Goal: Find specific page/section: Find specific page/section

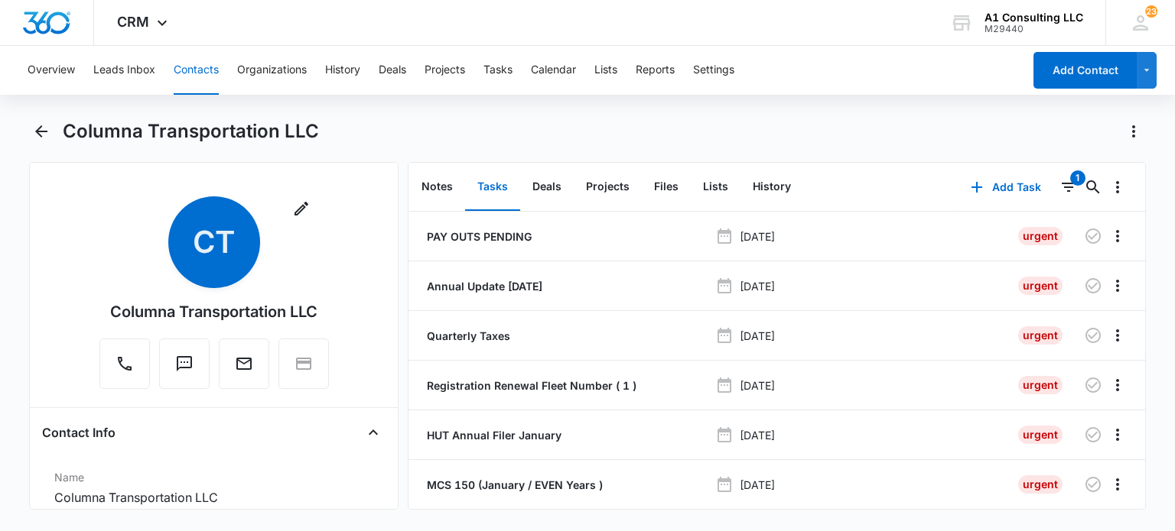
scroll to position [2065, 0]
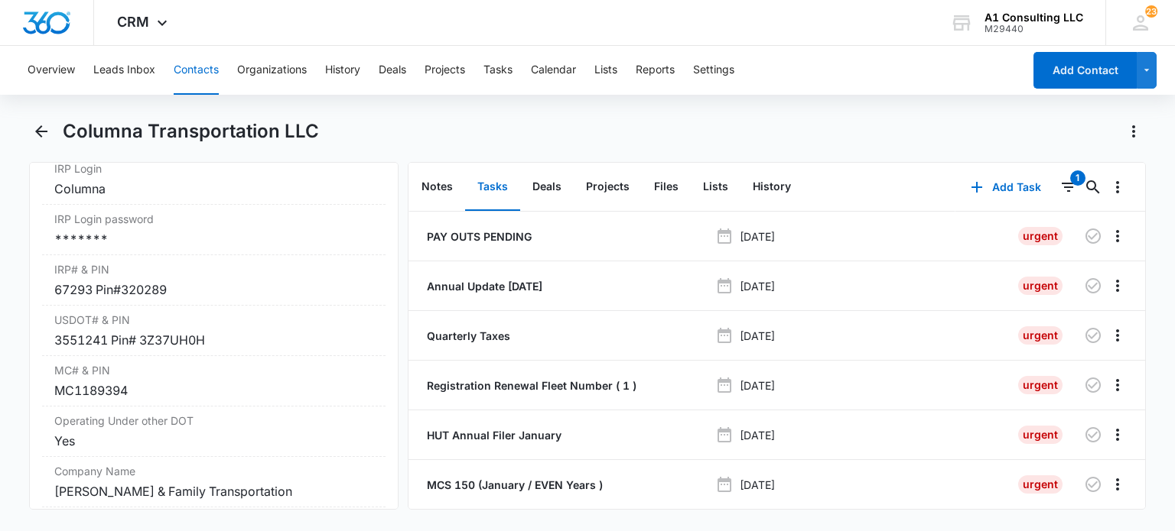
click at [199, 77] on button "Contacts" at bounding box center [196, 70] width 45 height 49
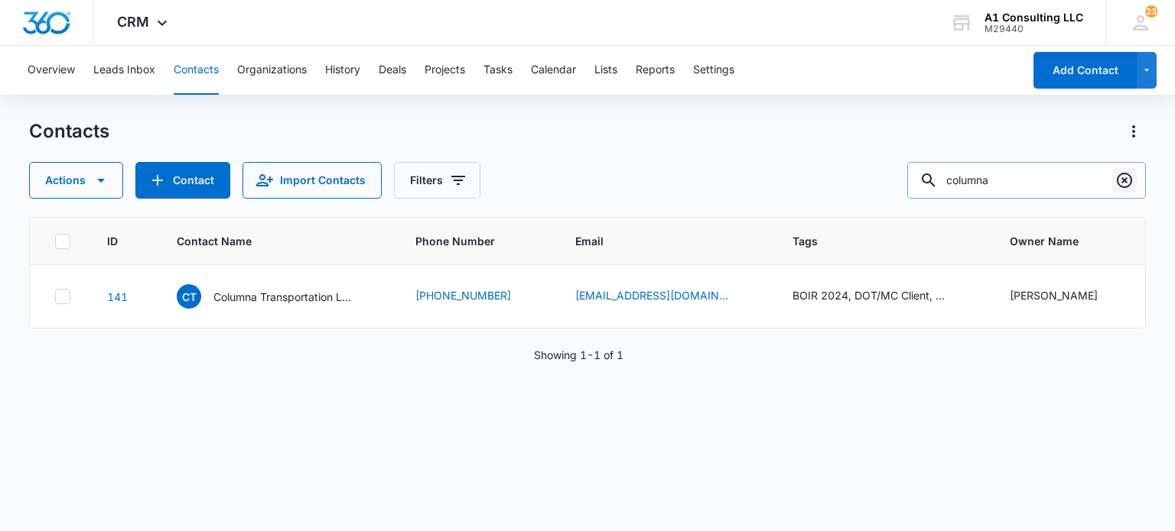
click at [1126, 177] on icon "Clear" at bounding box center [1124, 180] width 18 height 18
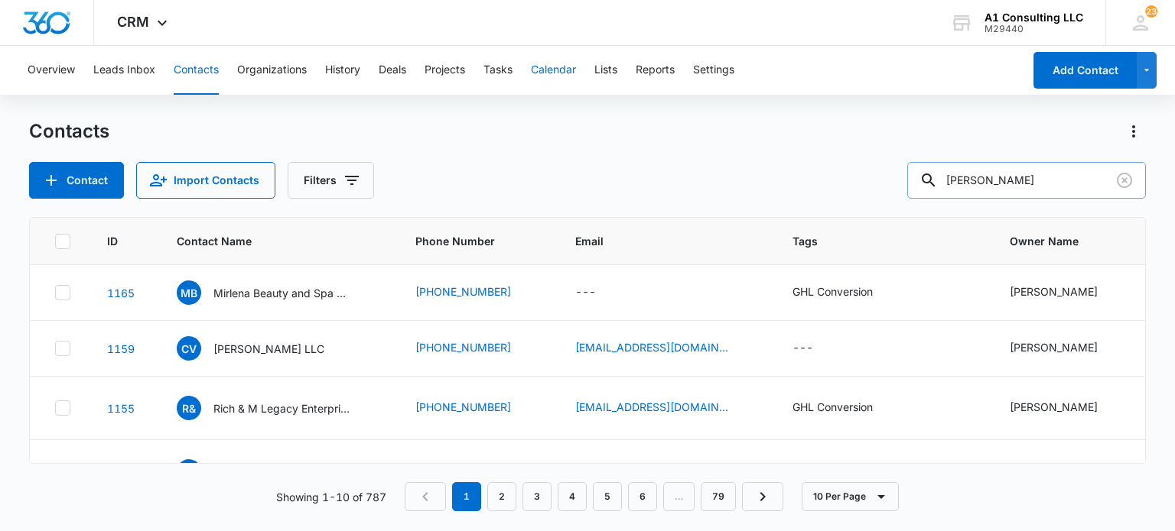
type input "puente"
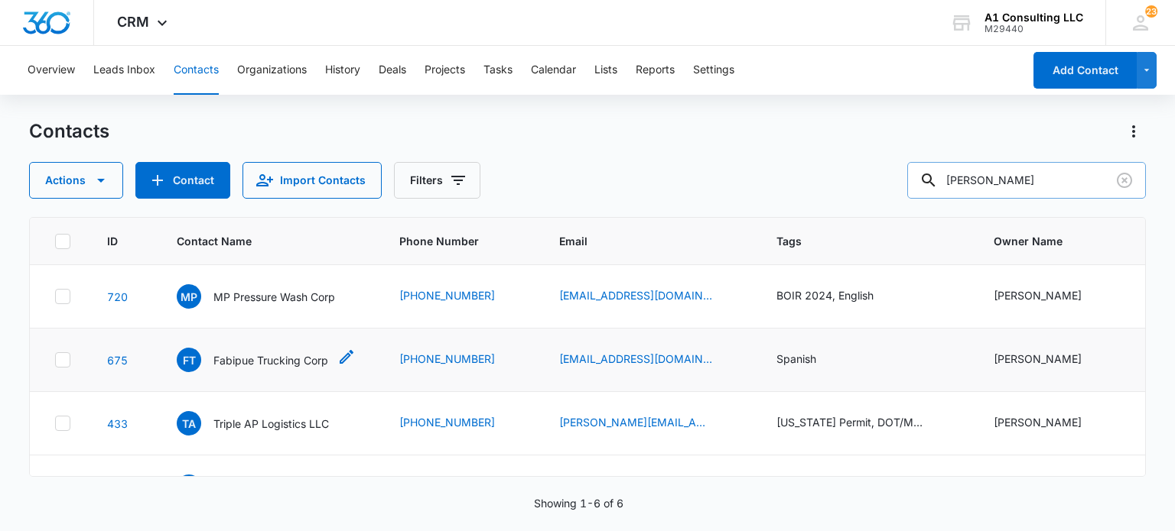
click at [246, 369] on div "FT Fabipue Trucking Corp" at bounding box center [252, 360] width 151 height 24
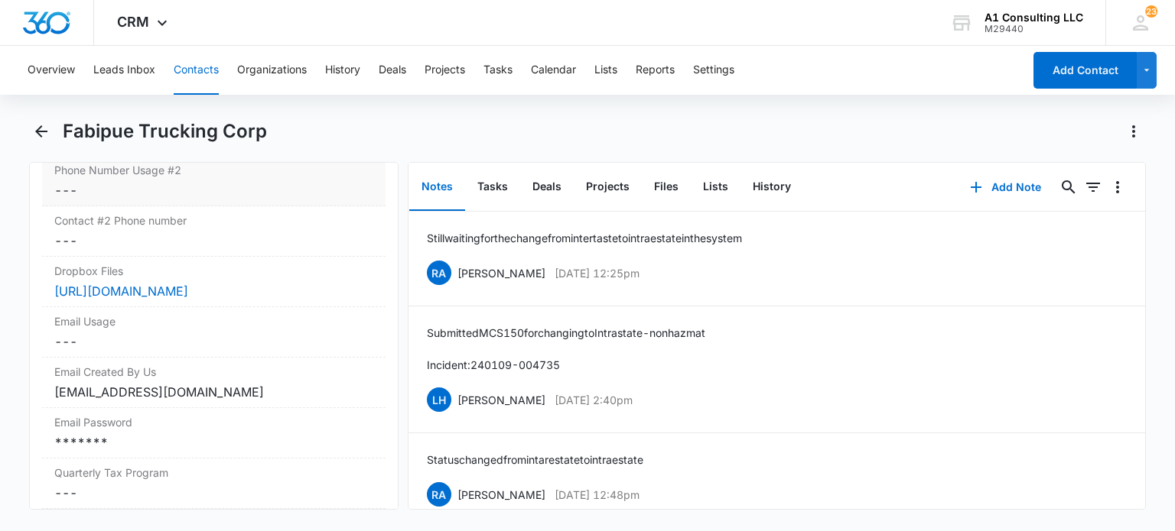
scroll to position [1606, 0]
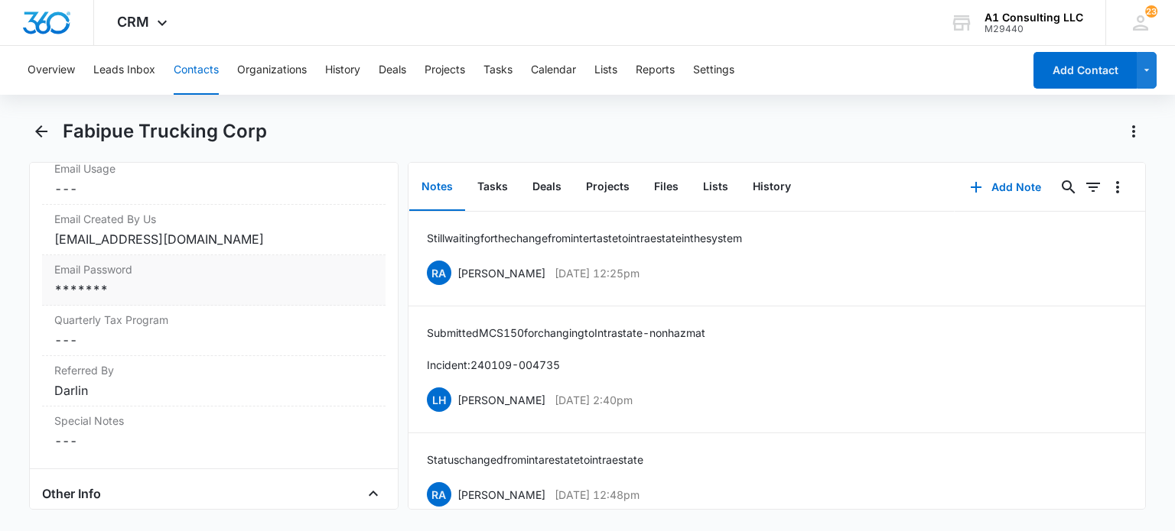
click at [208, 278] on label "Email Password" at bounding box center [213, 270] width 318 height 16
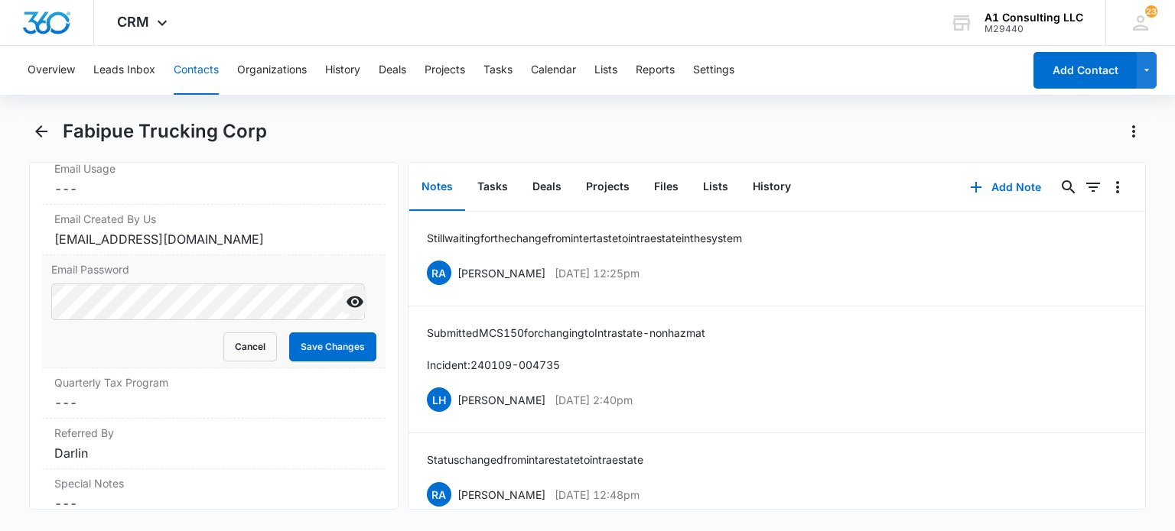
click at [346, 311] on icon "Show" at bounding box center [355, 302] width 18 height 18
click at [245, 361] on button "Cancel" at bounding box center [250, 347] width 54 height 29
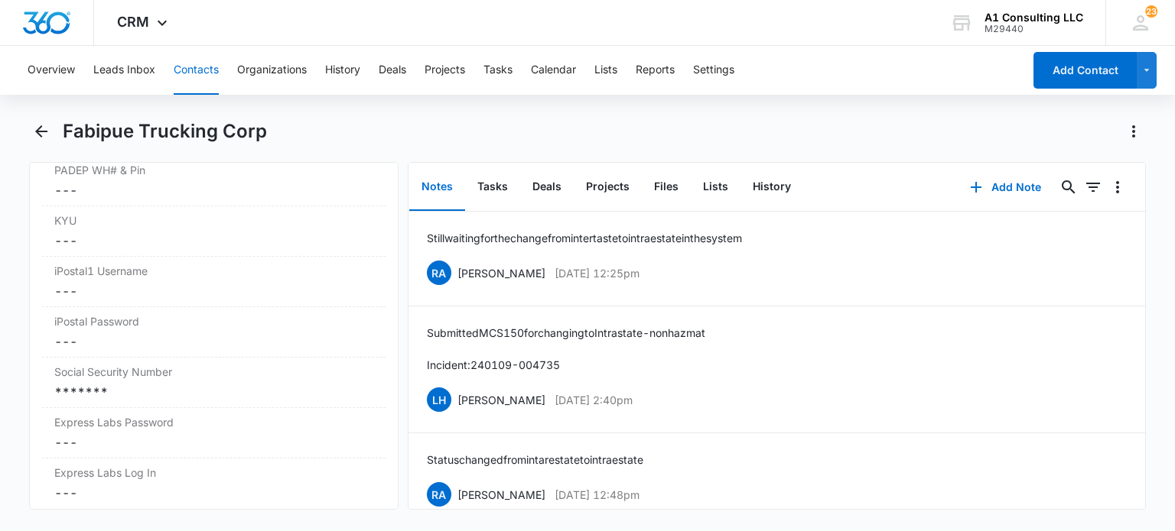
scroll to position [3212, 0]
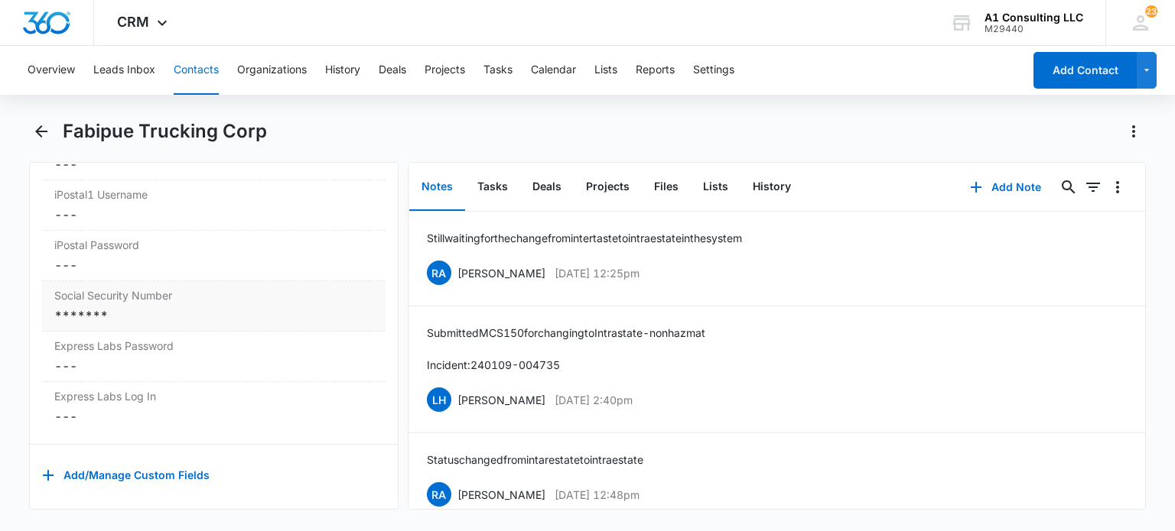
click at [268, 325] on div "*******" at bounding box center [213, 316] width 318 height 18
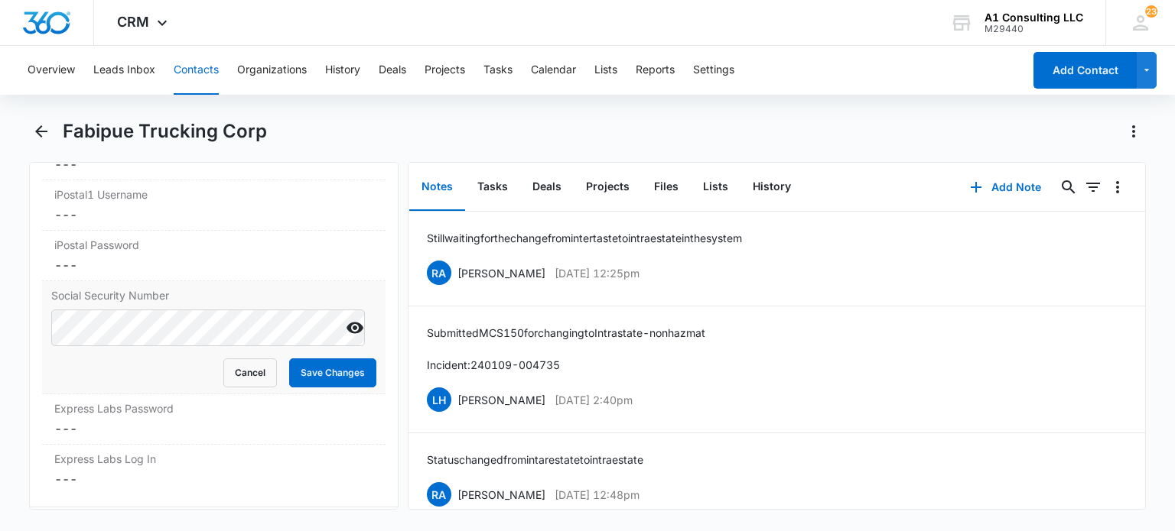
click at [348, 346] on div at bounding box center [355, 328] width 24 height 37
click at [346, 333] on icon "Show" at bounding box center [355, 328] width 18 height 18
click at [242, 388] on button "Cancel" at bounding box center [250, 373] width 54 height 29
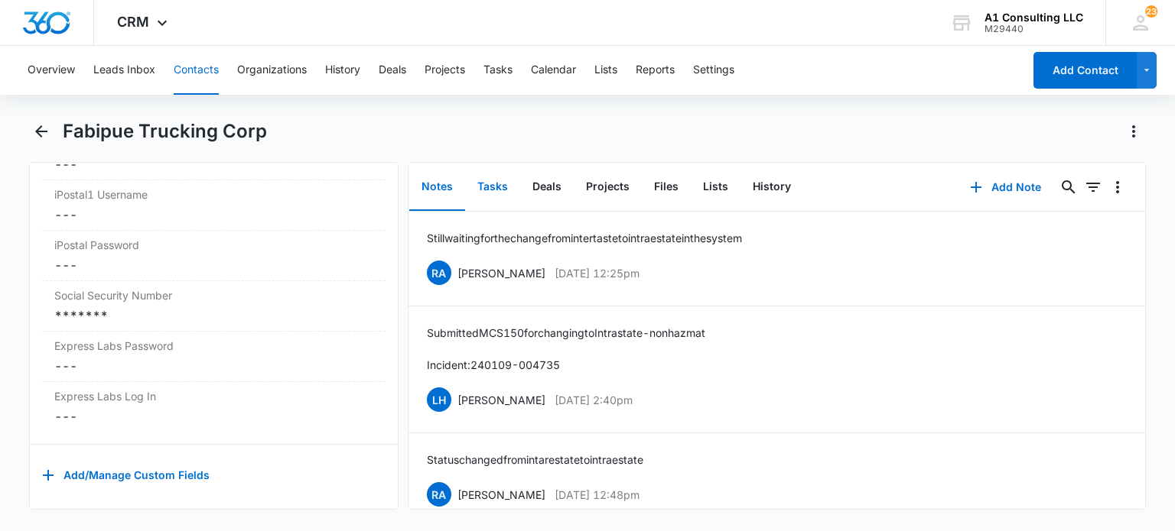
click at [494, 180] on button "Tasks" at bounding box center [492, 187] width 55 height 47
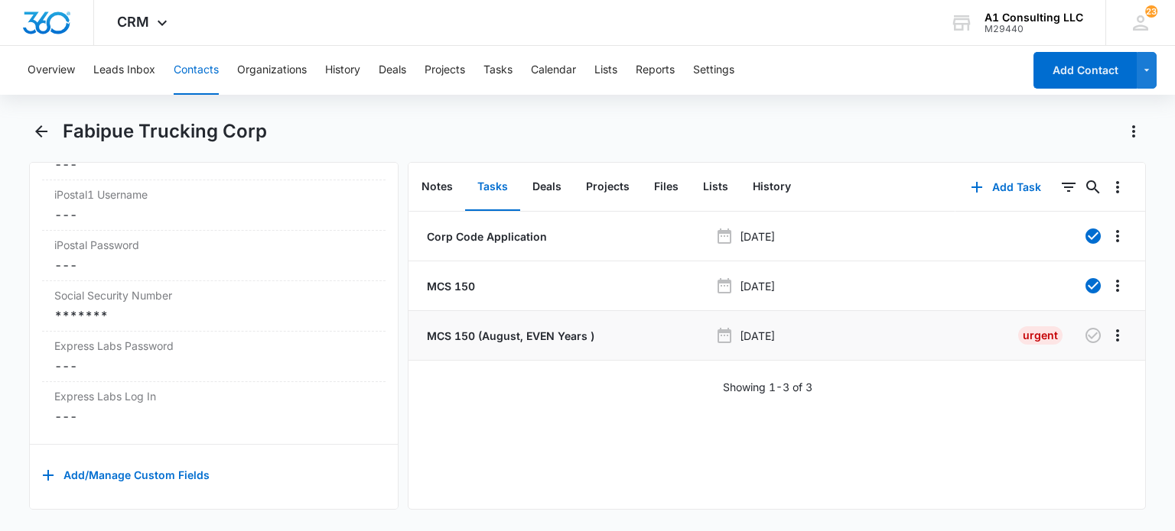
click at [549, 336] on p "MCS 150 (August, EVEN Years )" at bounding box center [509, 336] width 171 height 16
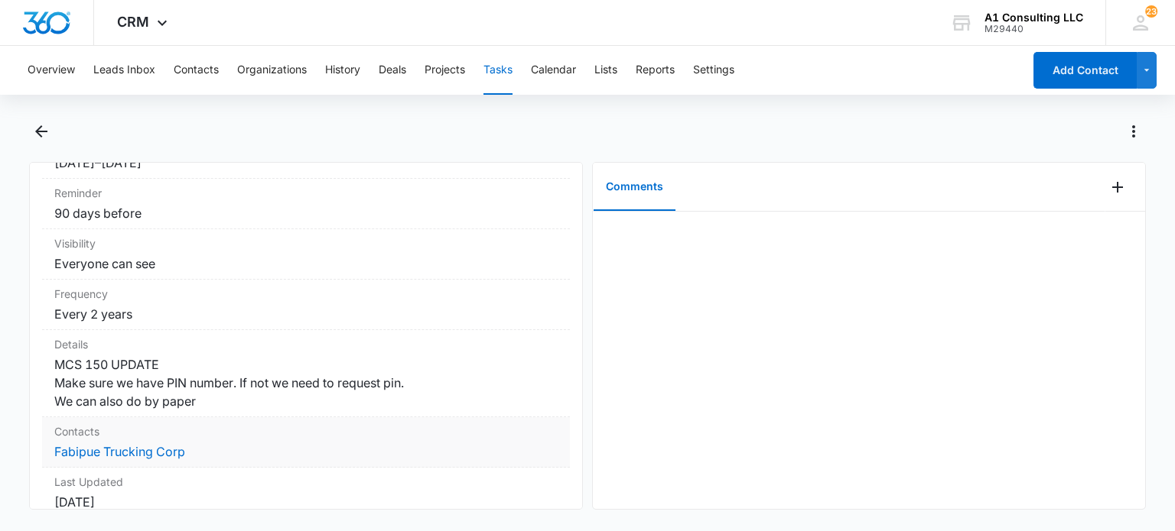
scroll to position [306, 0]
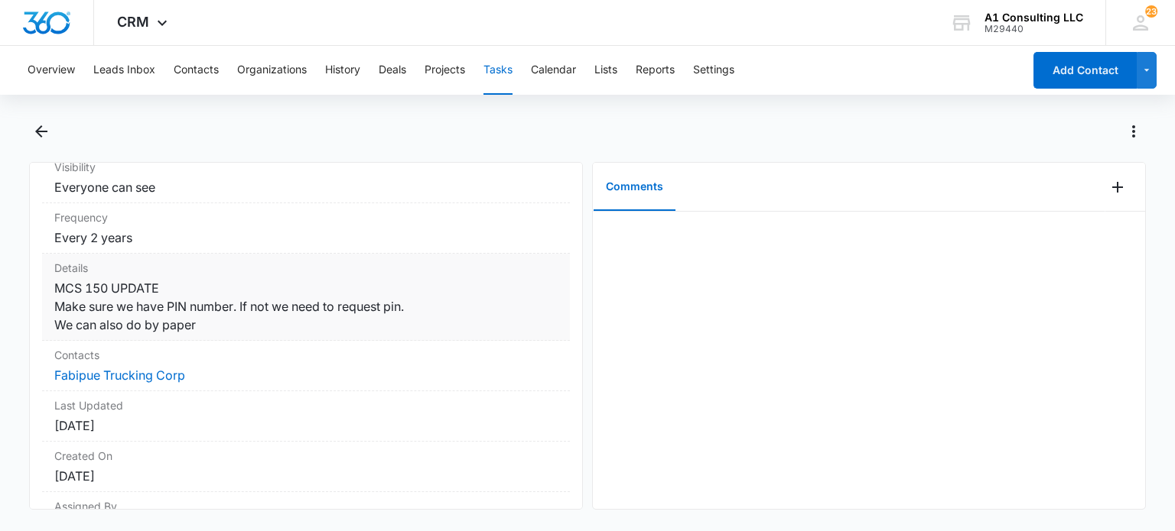
drag, startPoint x: 199, startPoint y: 335, endPoint x: 54, endPoint y: 281, distance: 155.1
click at [55, 281] on dd "MCS 150 UPDATE Make sure we have PIN number. If not we need to request pin. We …" at bounding box center [305, 306] width 503 height 55
copy dd "MCS 150 UPDATE Make sure we have PIN number. If not we need to request pin. We …"
click at [182, 68] on button "Contacts" at bounding box center [196, 70] width 45 height 49
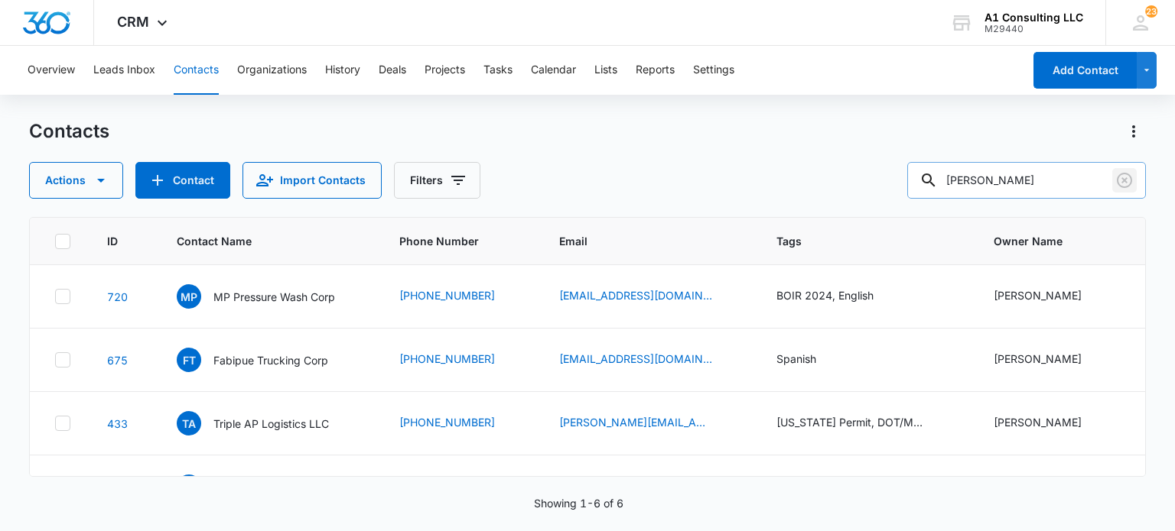
click at [1126, 191] on button "Clear" at bounding box center [1124, 180] width 24 height 24
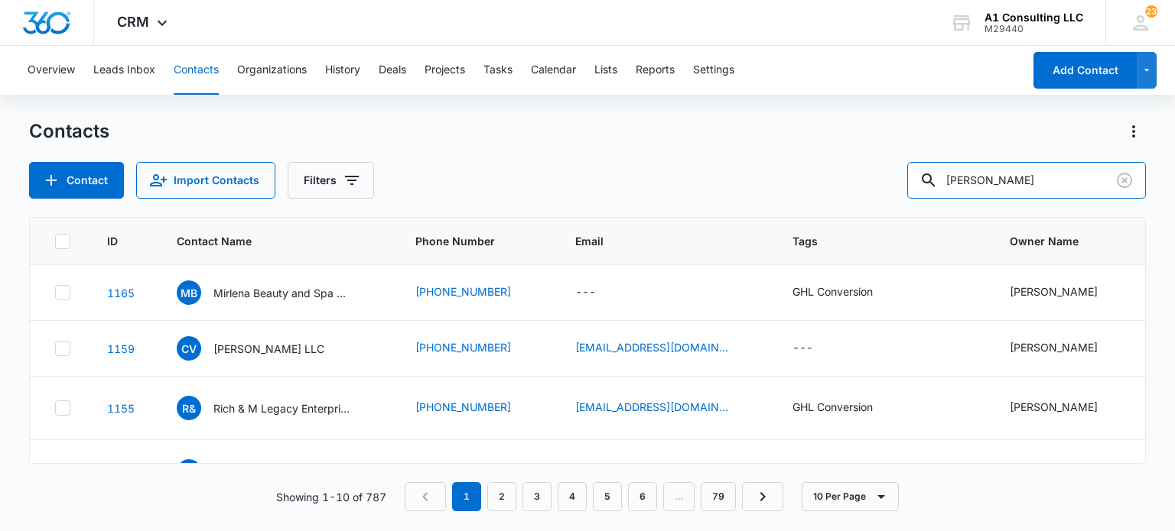
type input "lajara"
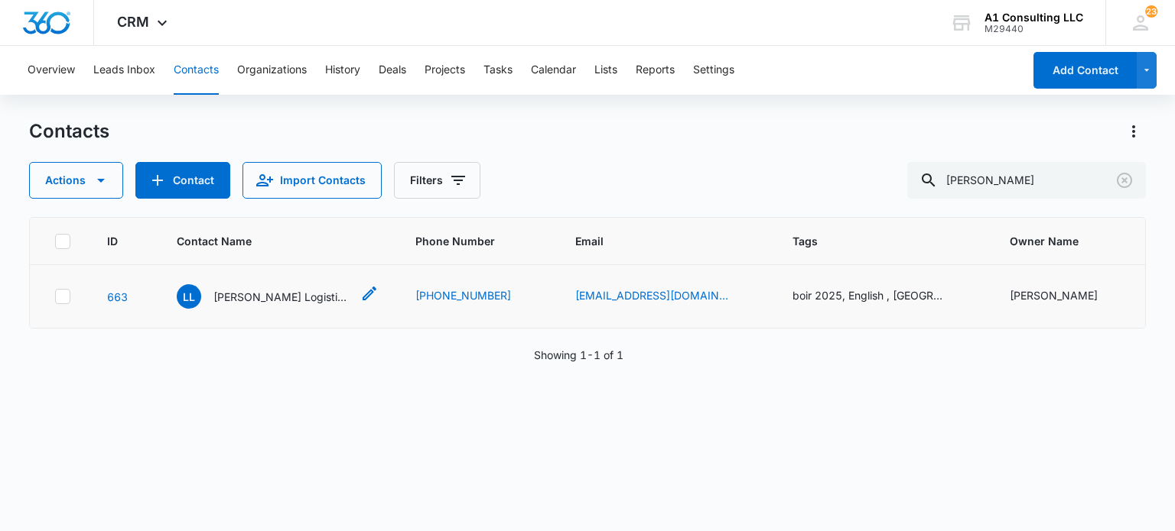
click at [320, 300] on p "[PERSON_NAME] Logistics Corporation" at bounding box center [282, 297] width 138 height 16
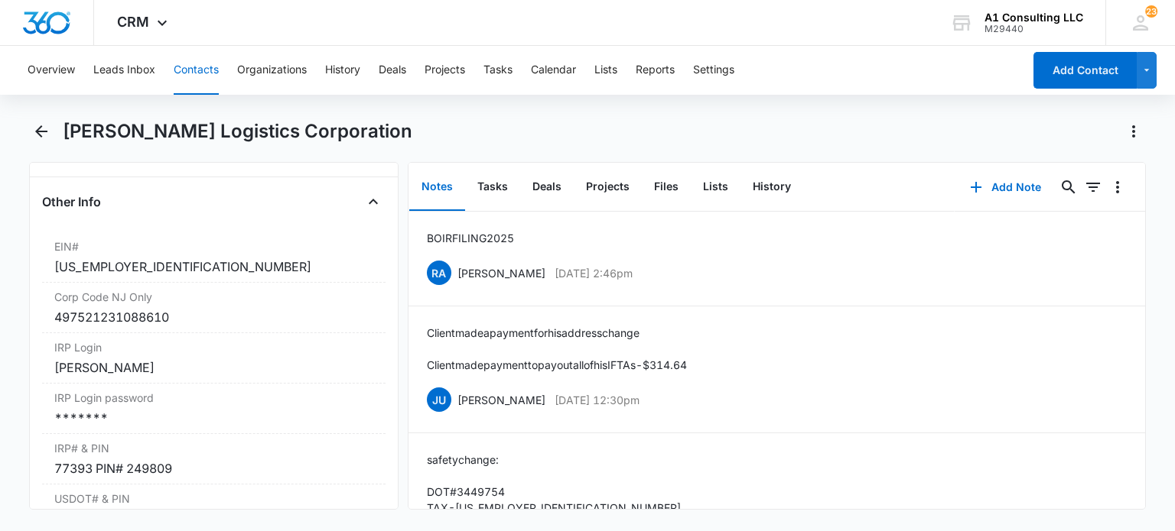
scroll to position [1951, 0]
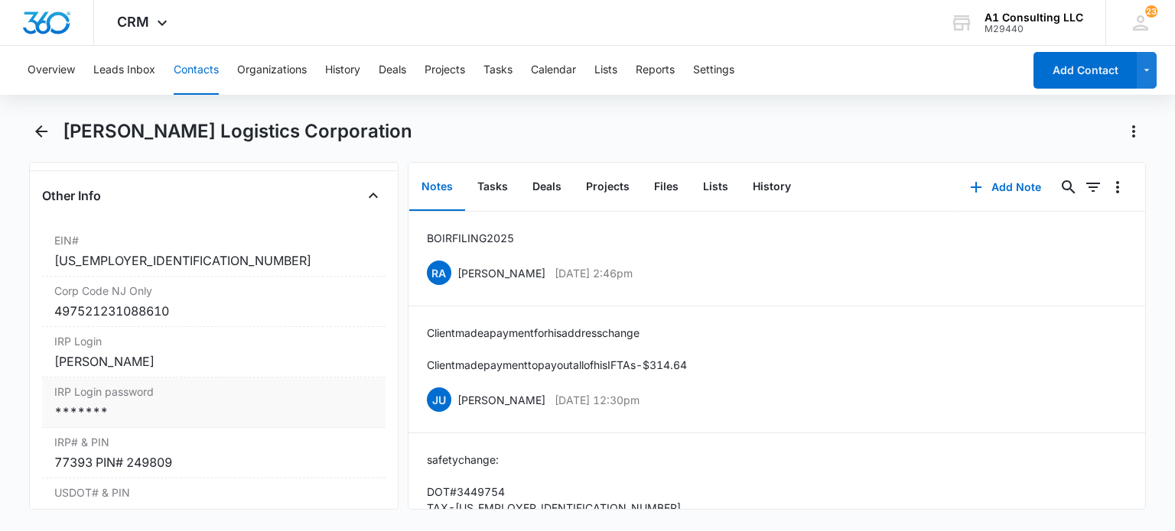
click at [211, 408] on div "IRP Login password Cancel Save Changes *******" at bounding box center [213, 403] width 343 height 50
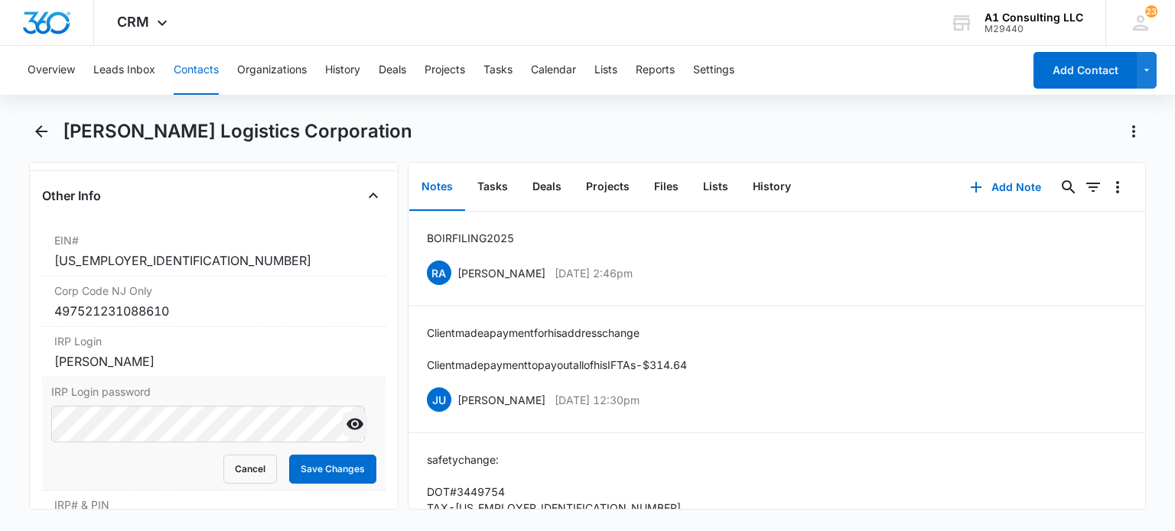
click at [348, 431] on icon "Show" at bounding box center [354, 424] width 17 height 11
click at [253, 480] on button "Cancel" at bounding box center [250, 469] width 54 height 29
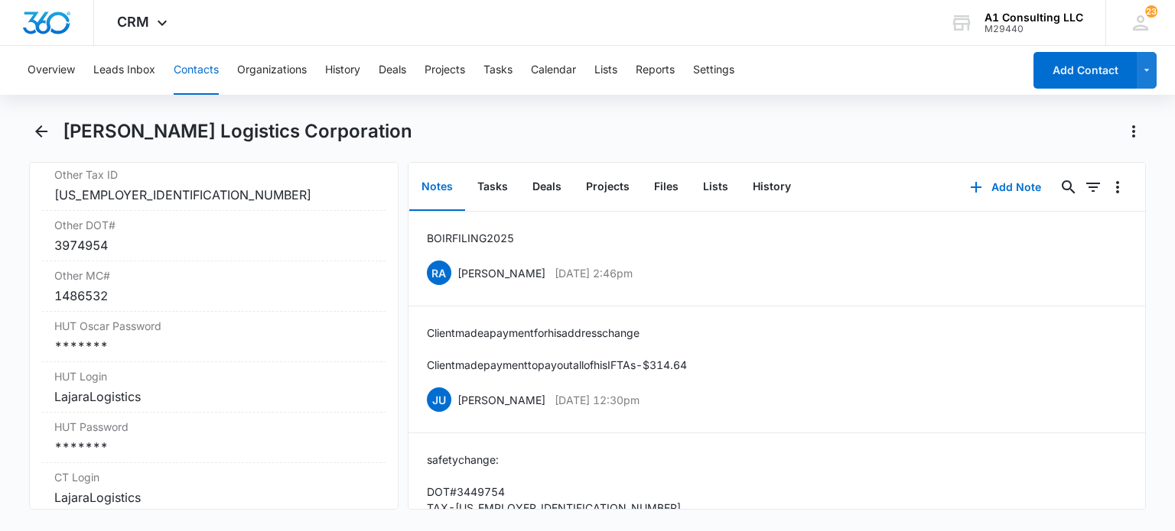
scroll to position [2474, 0]
click at [162, 351] on div "*******" at bounding box center [213, 343] width 318 height 18
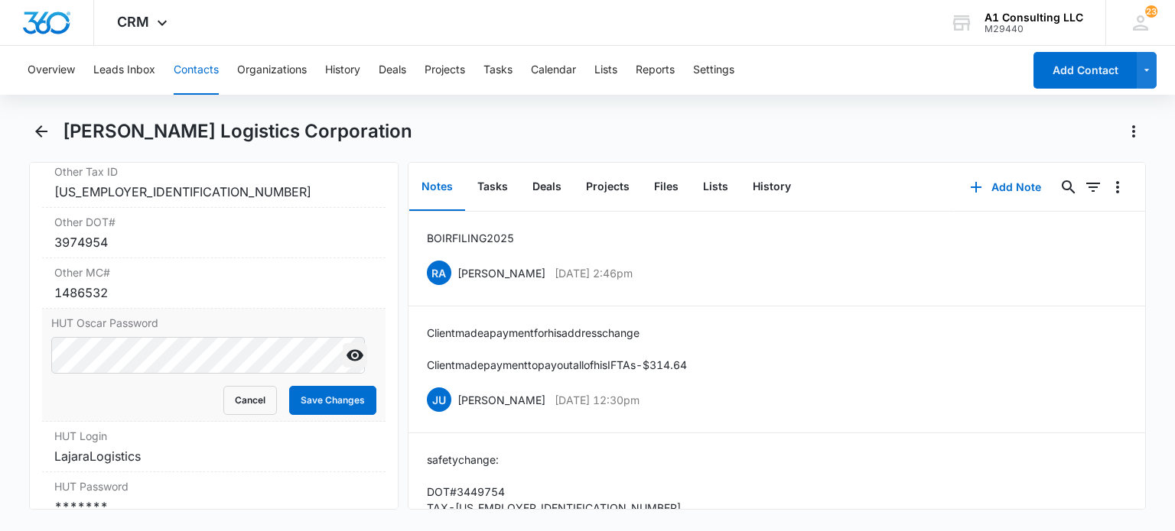
click at [351, 364] on icon "Show" at bounding box center [355, 355] width 18 height 18
click at [245, 411] on button "Cancel" at bounding box center [250, 400] width 54 height 29
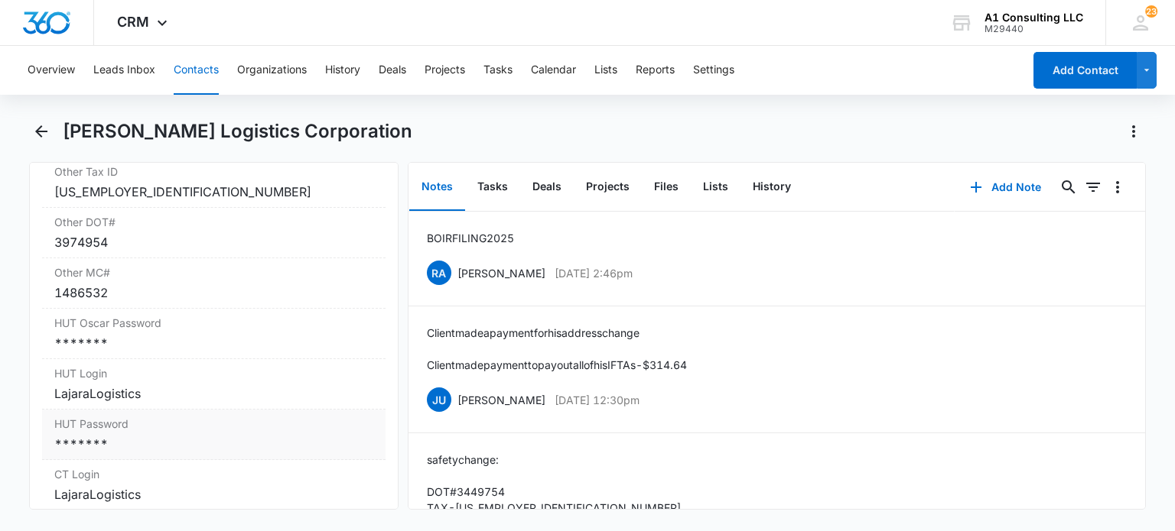
scroll to position [2551, 0]
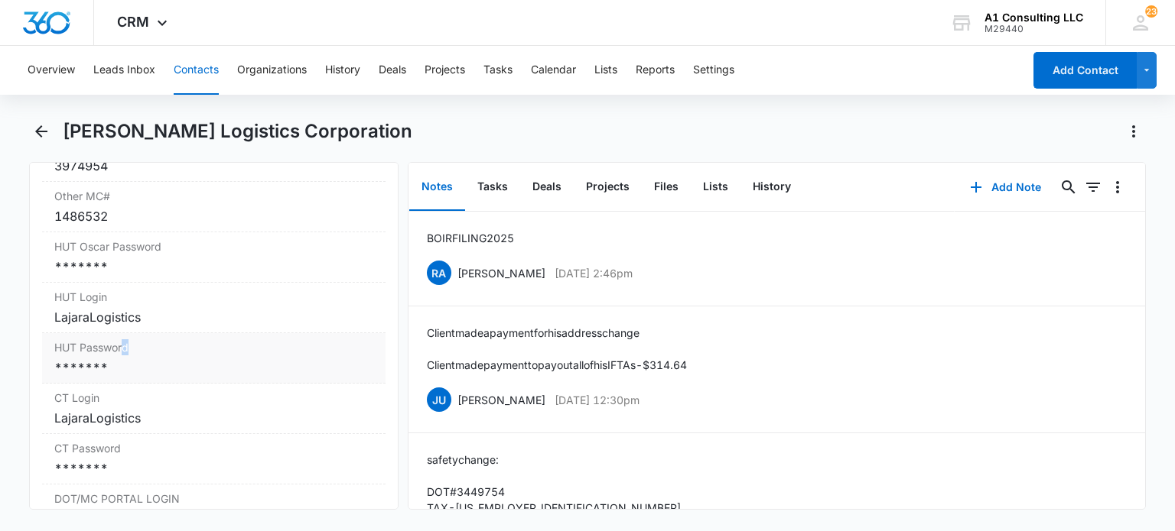
click at [126, 356] on label "HUT Password" at bounding box center [213, 348] width 318 height 16
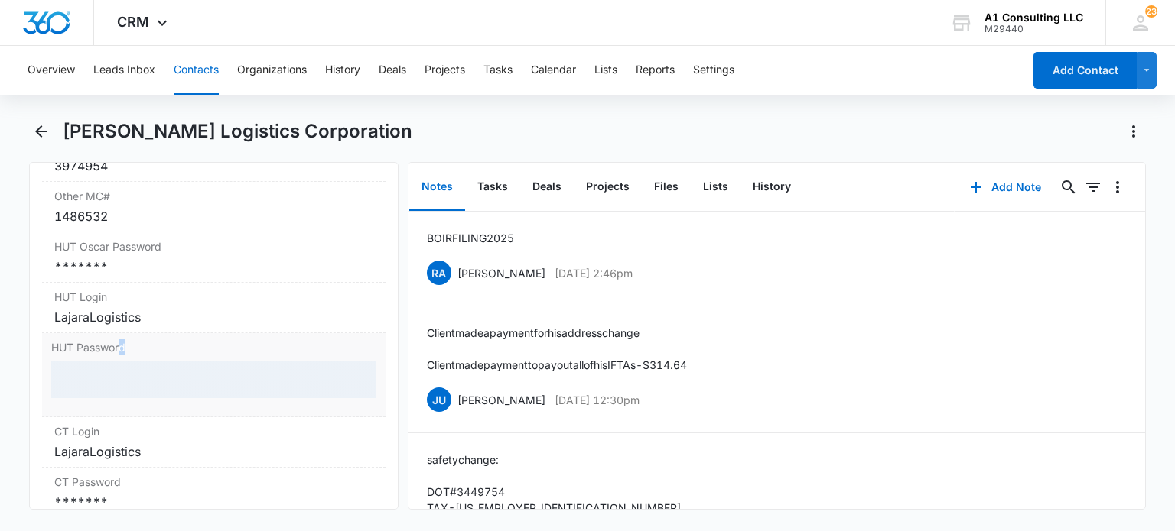
scroll to position [2627, 0]
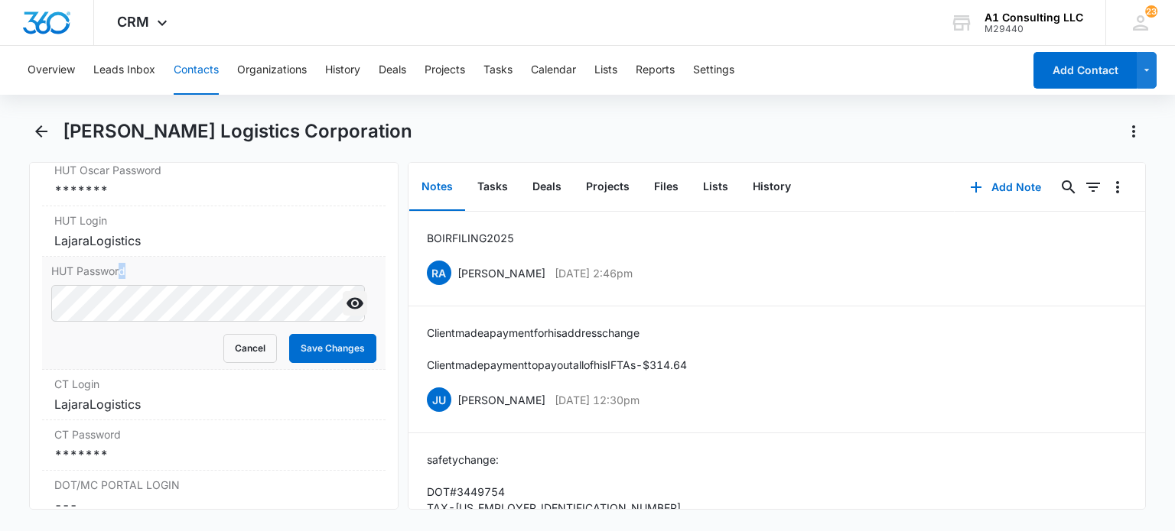
click at [346, 313] on icon "Show" at bounding box center [355, 303] width 18 height 18
click at [252, 355] on button "Cancel" at bounding box center [250, 348] width 54 height 29
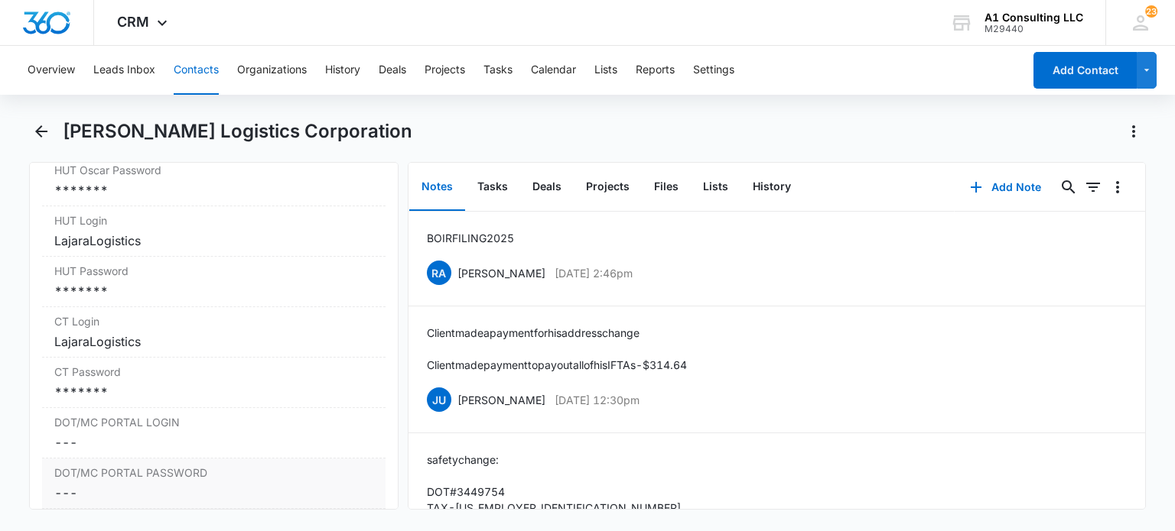
scroll to position [2780, 0]
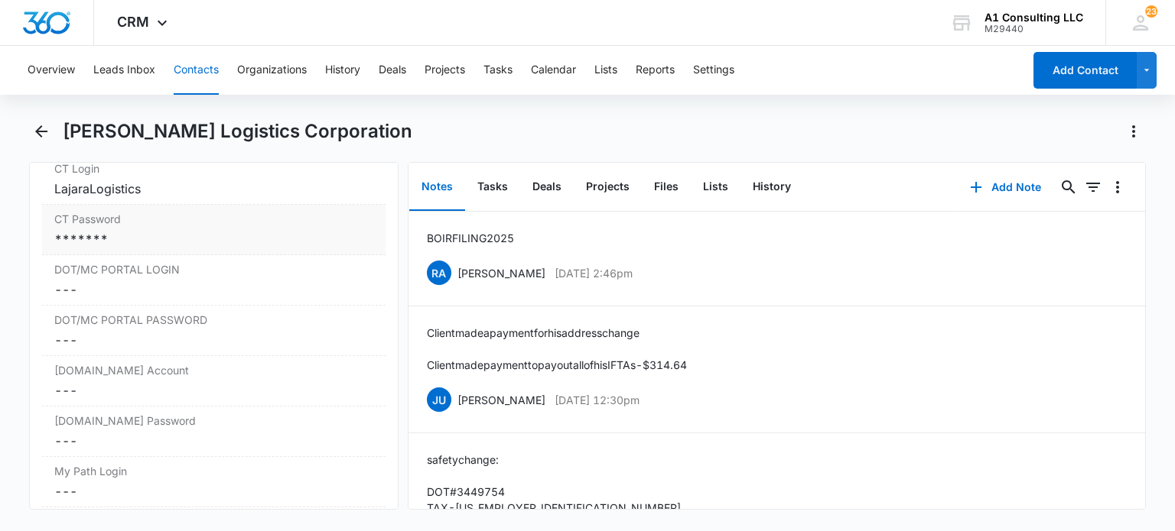
click at [193, 249] on div "*******" at bounding box center [213, 239] width 318 height 18
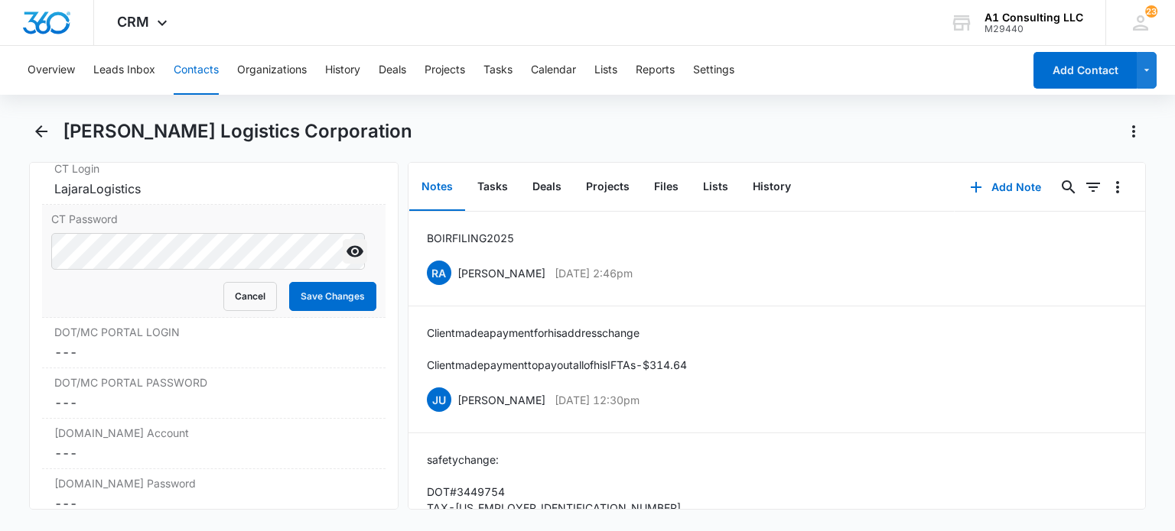
click at [346, 257] on icon "Show" at bounding box center [355, 251] width 18 height 18
click at [242, 302] on button "Cancel" at bounding box center [250, 296] width 54 height 29
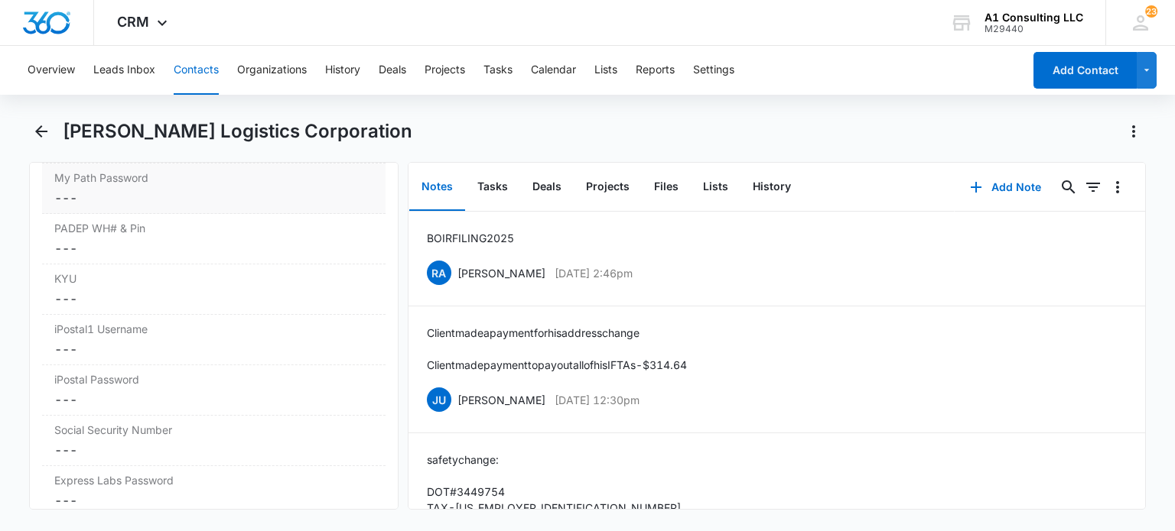
scroll to position [3048, 0]
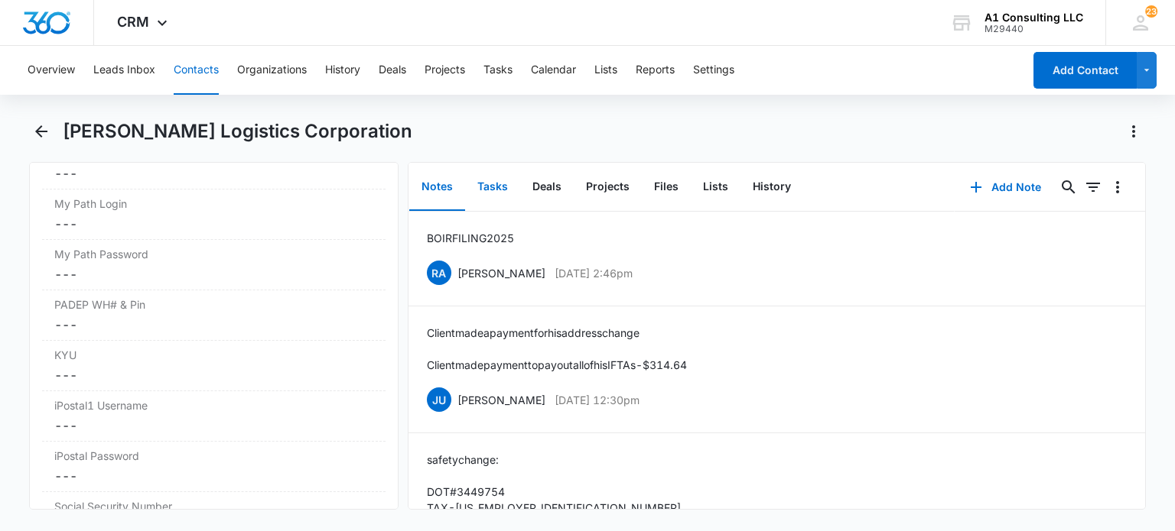
click at [496, 198] on button "Tasks" at bounding box center [492, 187] width 55 height 47
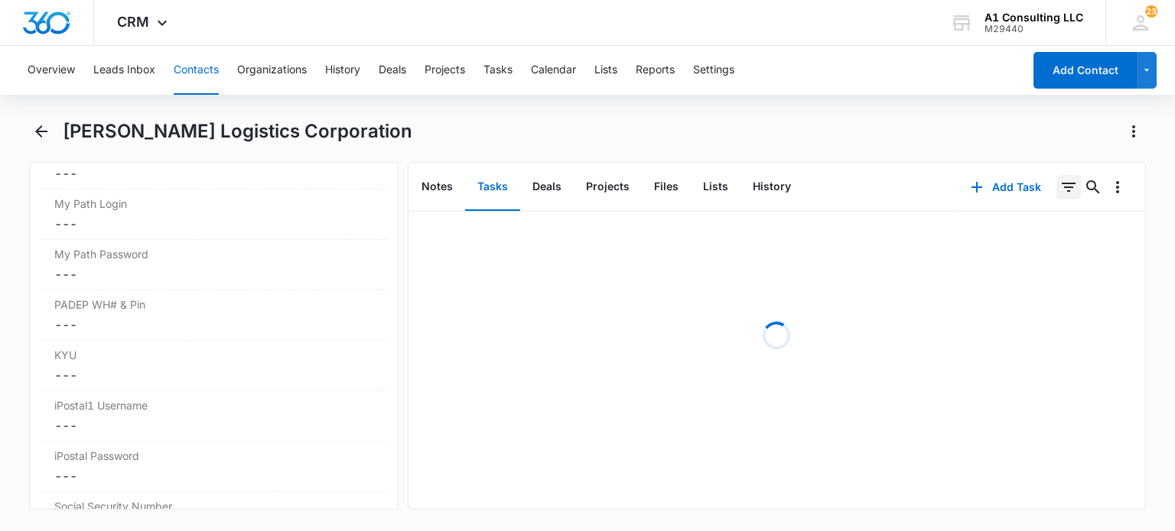
click at [1056, 186] on button "0" at bounding box center [1068, 187] width 24 height 24
click at [1037, 317] on button "Show Task status filters" at bounding box center [1049, 316] width 24 height 24
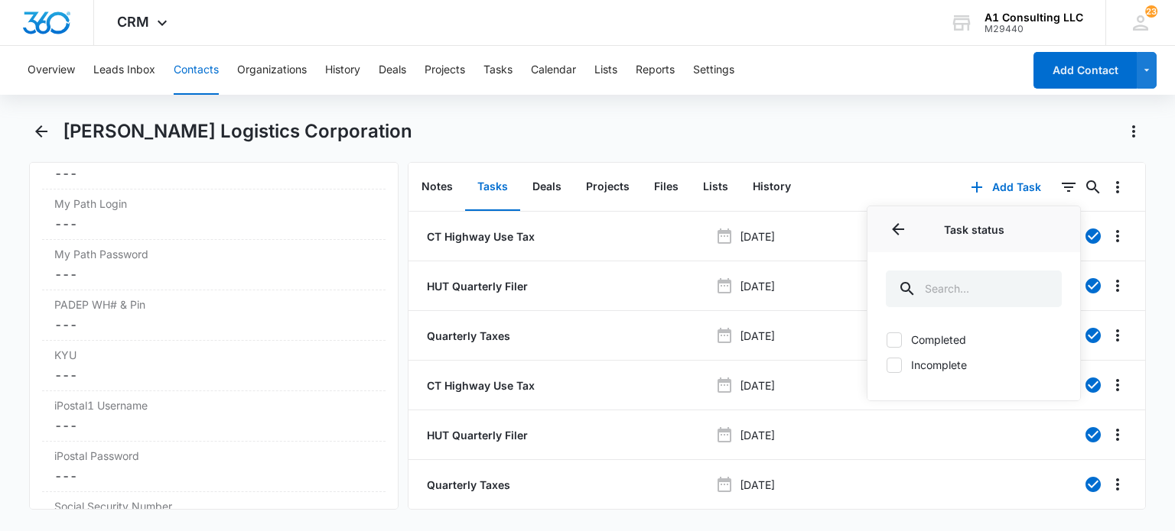
click at [930, 362] on label "Incomplete" at bounding box center [973, 365] width 176 height 16
click at [886, 365] on input "Incomplete" at bounding box center [885, 365] width 1 height 1
checkbox input "true"
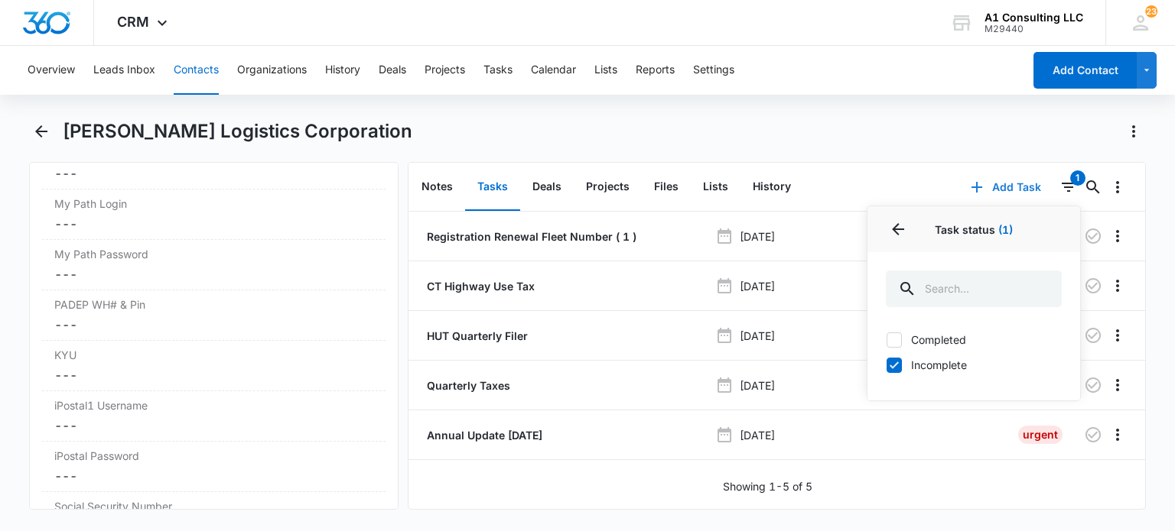
click at [976, 171] on button "Add Task" at bounding box center [1005, 187] width 101 height 37
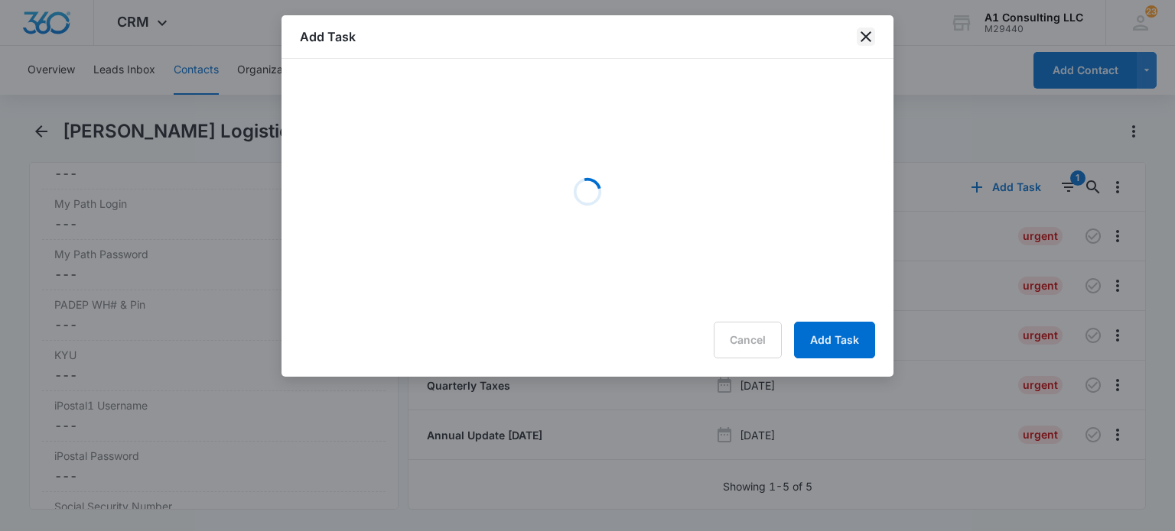
click at [863, 44] on icon "close" at bounding box center [865, 37] width 18 height 18
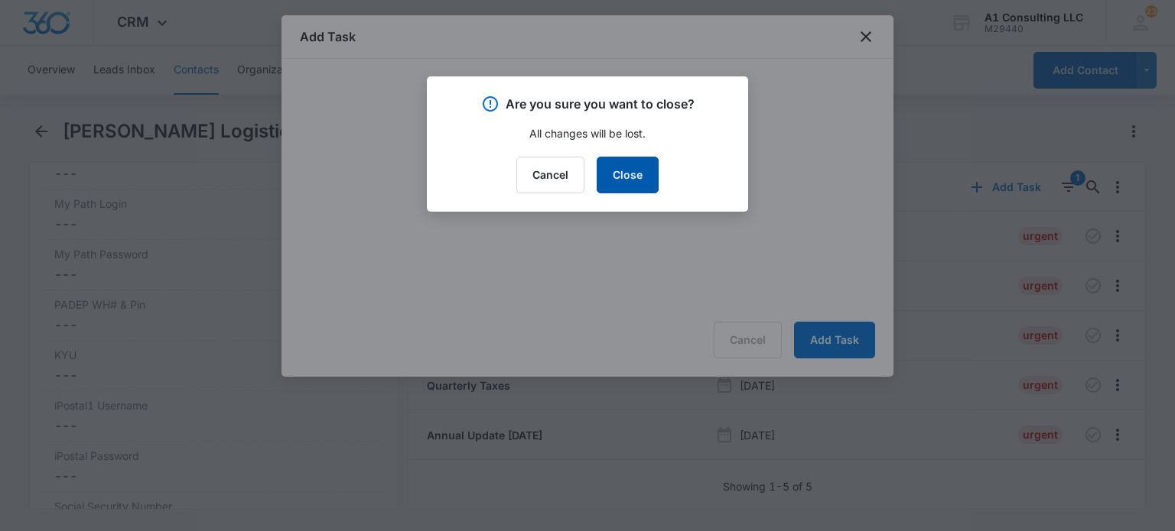
click at [618, 180] on button "Close" at bounding box center [627, 175] width 62 height 37
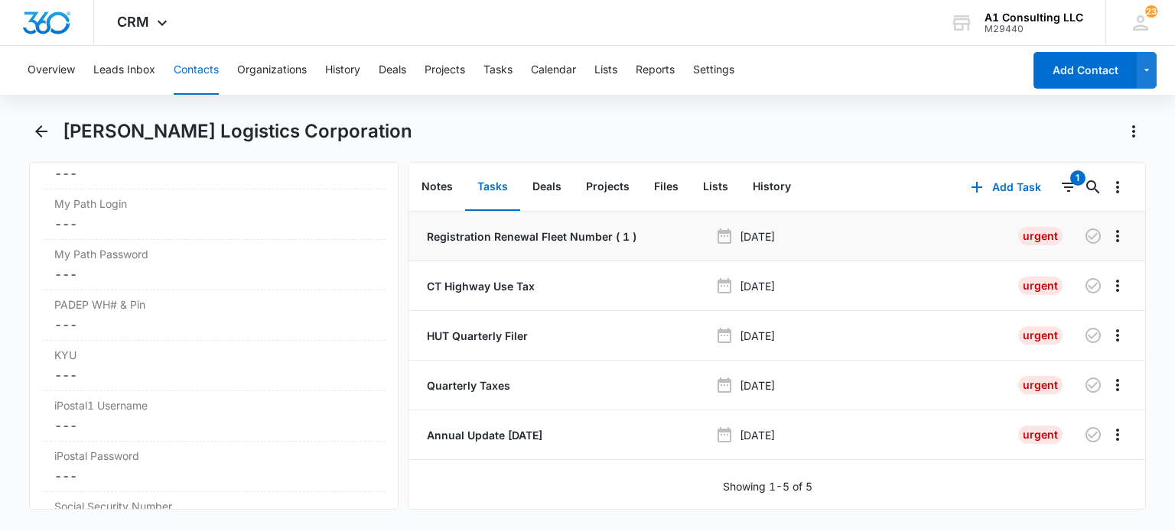
click at [586, 236] on p "Registration Renewal Fleet Number ( 1 )" at bounding box center [530, 237] width 213 height 16
click at [508, 438] on p "Annual Update May 2023" at bounding box center [483, 435] width 119 height 16
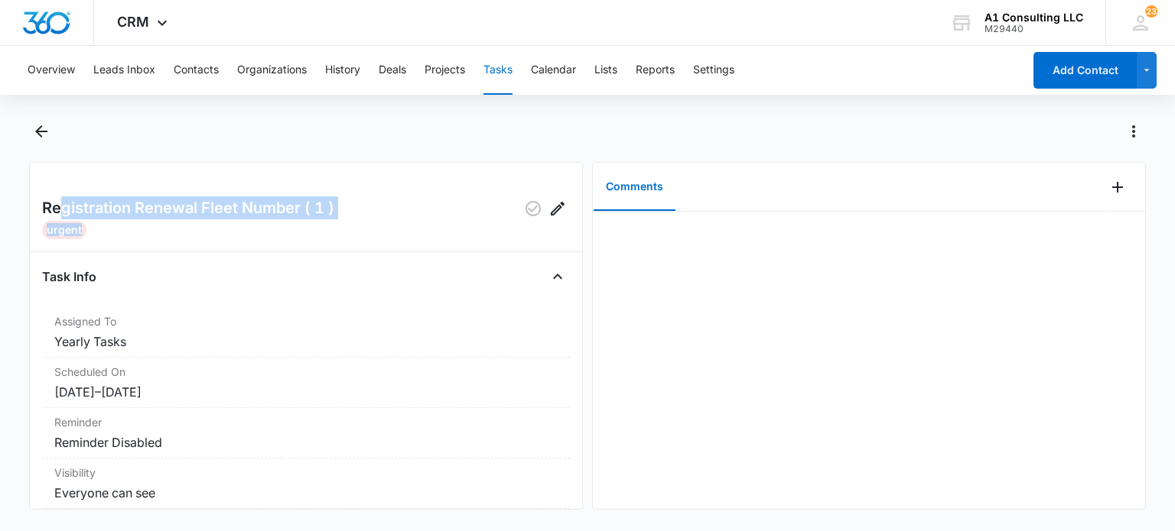
drag, startPoint x: 331, startPoint y: 223, endPoint x: 58, endPoint y: 206, distance: 273.5
click at [58, 206] on div "Registration Renewal Fleet Number ( 1 ) Urgent Task Info Assigned To Yearly Tas…" at bounding box center [306, 336] width 554 height 348
click at [379, 204] on div "Registration Renewal Fleet Number ( 1 )" at bounding box center [306, 209] width 528 height 24
drag, startPoint x: 346, startPoint y: 208, endPoint x: 40, endPoint y: 210, distance: 305.9
click at [40, 210] on div "Registration Renewal Fleet Number ( 1 ) Urgent Task Info Assigned To Yearly Tas…" at bounding box center [306, 336] width 554 height 348
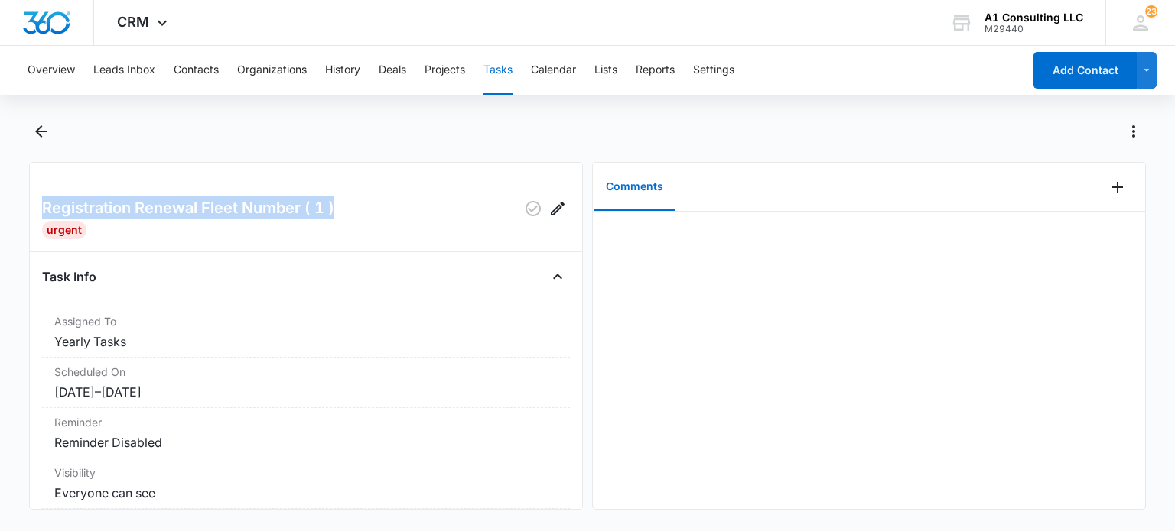
copy h2 "Registration Renewal Fleet Number ( 1 )"
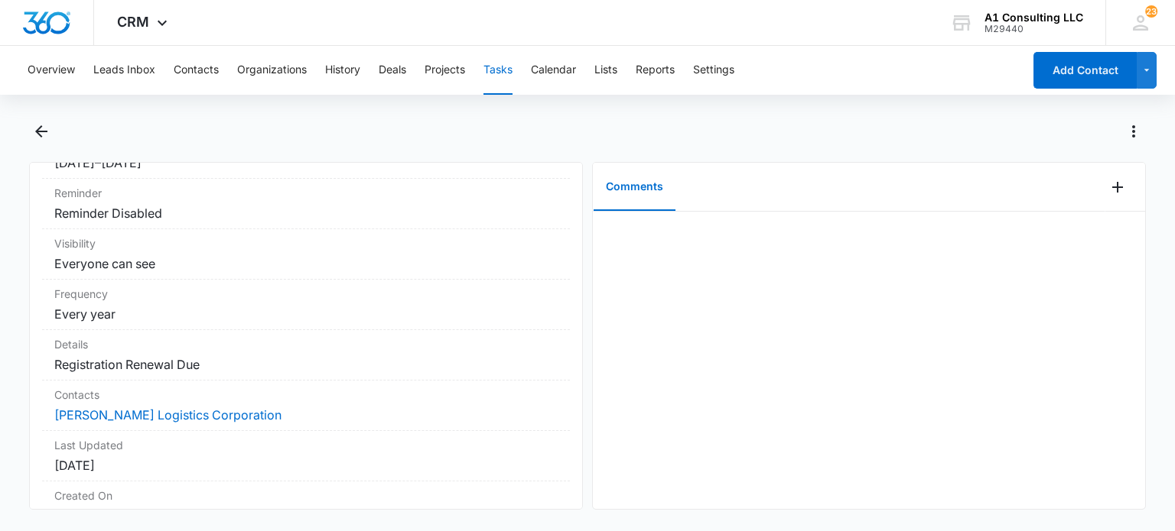
drag, startPoint x: 217, startPoint y: 366, endPoint x: 0, endPoint y: 370, distance: 217.2
click at [0, 370] on main "Registration Renewal Fleet Number ( 1 ) Urgent Task Info Assigned To Yearly Tas…" at bounding box center [587, 323] width 1175 height 409
copy dd "Registration Renewal Due"
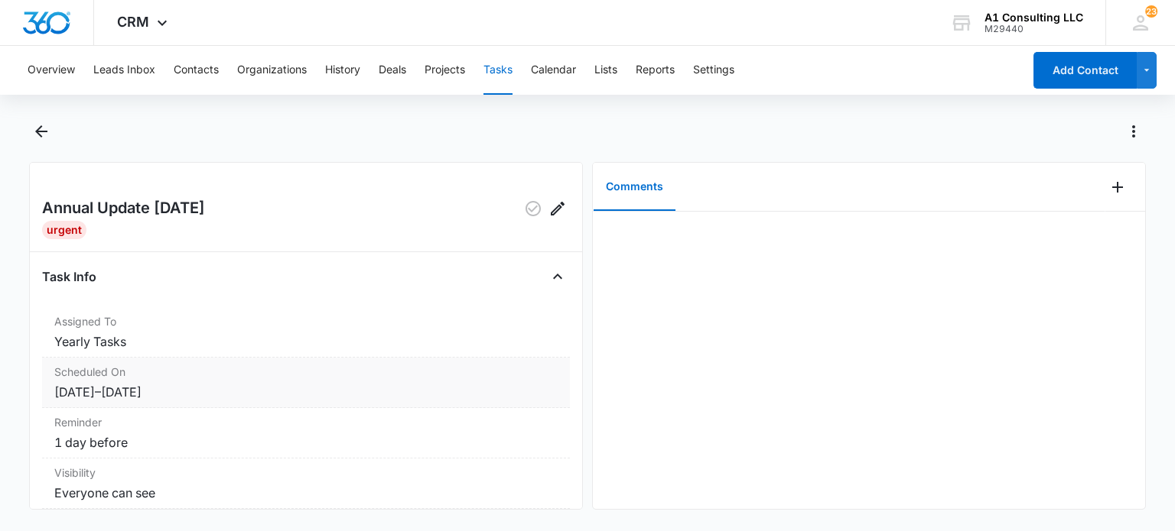
scroll to position [229, 0]
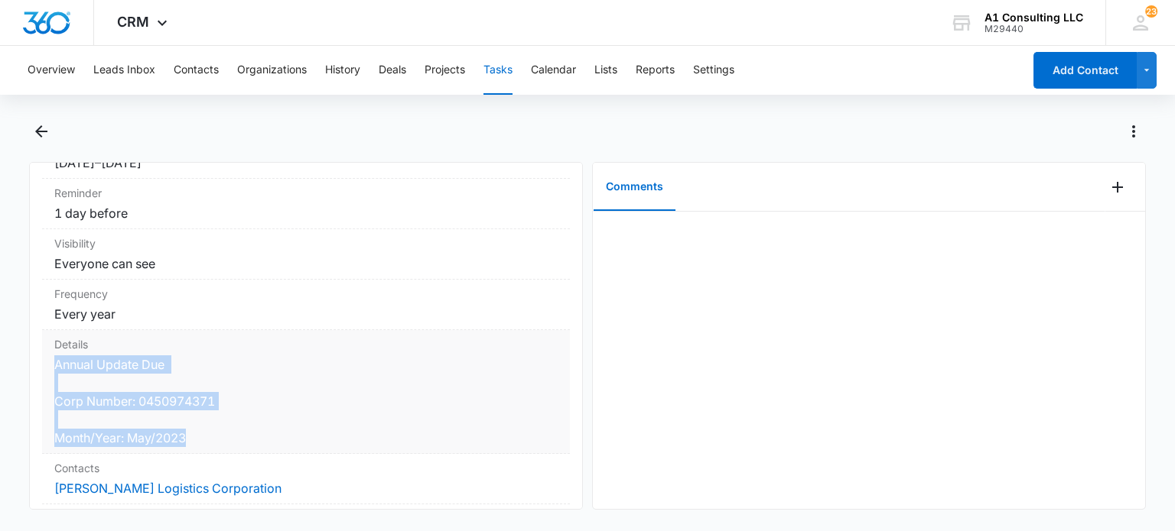
drag, startPoint x: 199, startPoint y: 444, endPoint x: 49, endPoint y: 359, distance: 172.2
click at [49, 359] on div "Details Annual Update Due Corp Number: 0450974371 Month/Year: May/2023" at bounding box center [306, 392] width 528 height 124
copy dd "Annual Update Due Corp Number: 0450974371 Month/Year: May/2023"
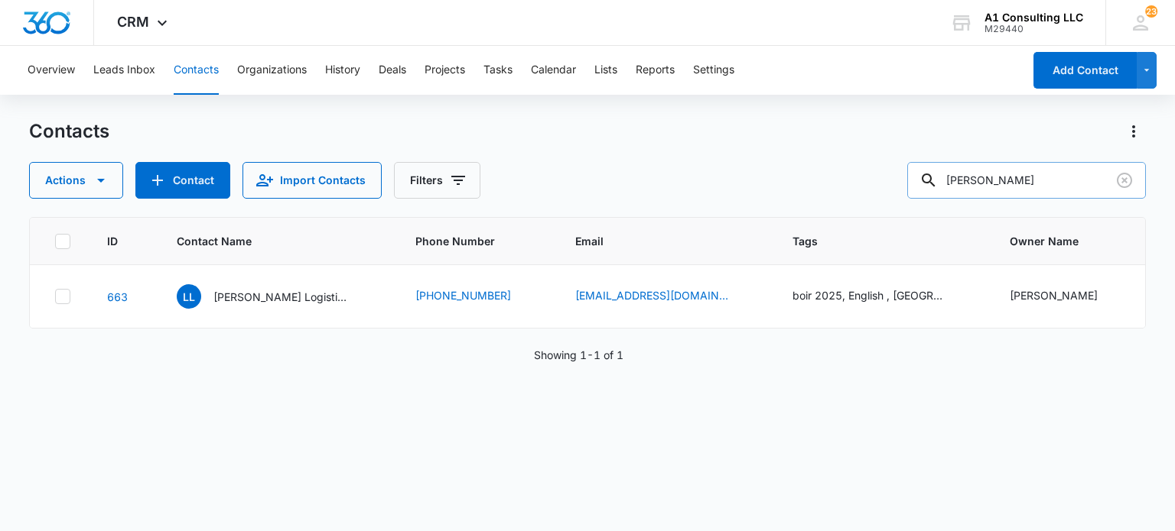
drag, startPoint x: 1029, startPoint y: 170, endPoint x: 927, endPoint y: 166, distance: 102.5
click at [927, 166] on input "[PERSON_NAME]" at bounding box center [1026, 180] width 239 height 37
type input "leydy"
click at [264, 290] on p "A&A Trucking Services LLC" at bounding box center [282, 297] width 138 height 16
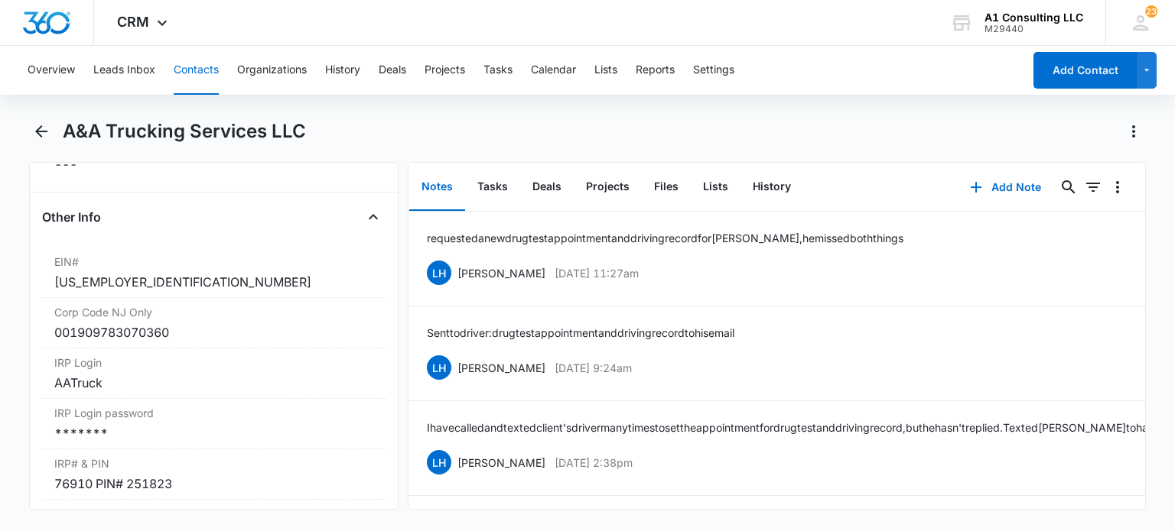
scroll to position [1927, 0]
click at [116, 441] on div "*******" at bounding box center [213, 432] width 318 height 18
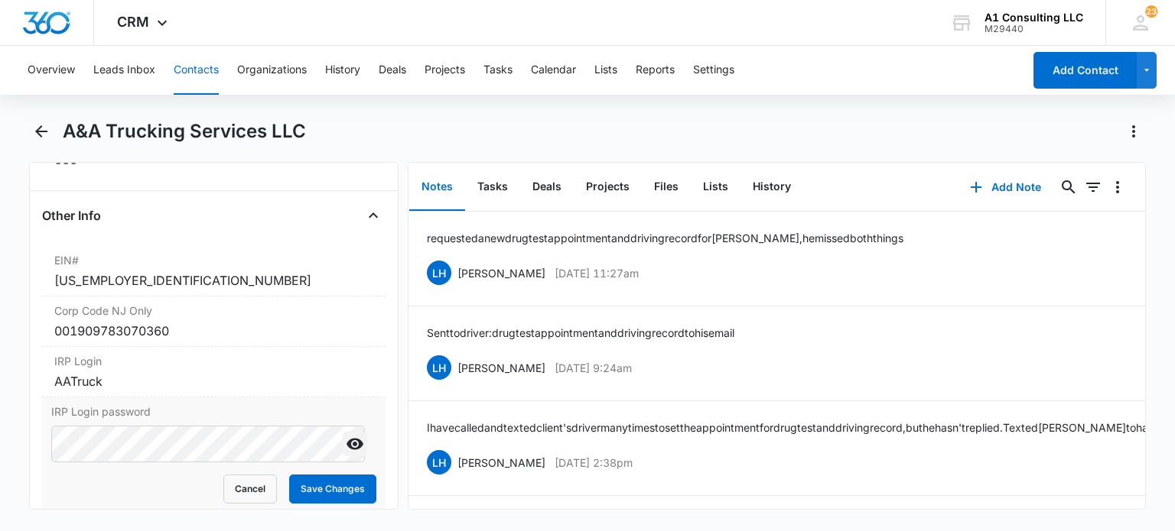
click at [355, 457] on button "Show" at bounding box center [355, 444] width 24 height 24
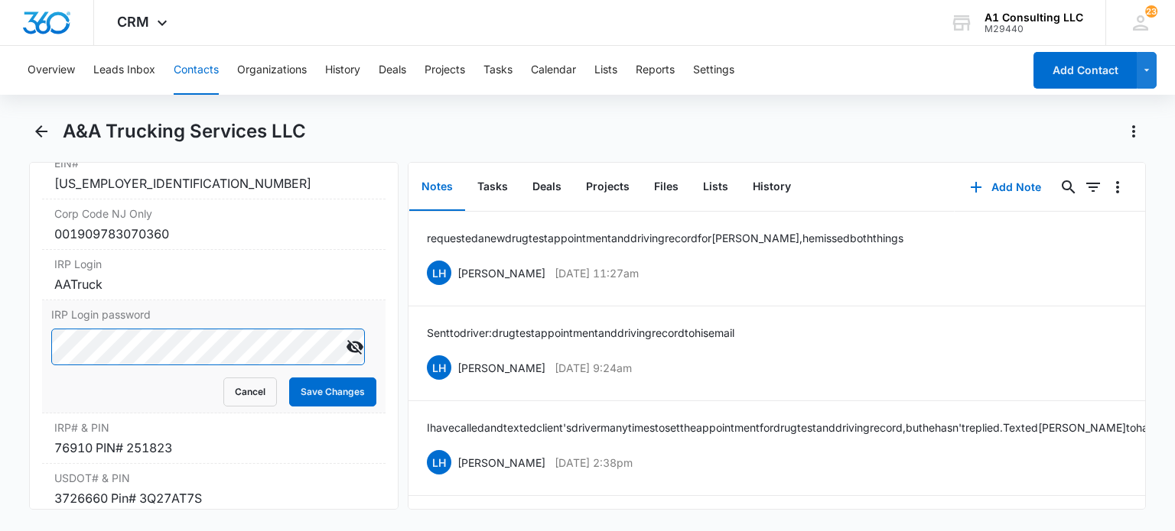
scroll to position [2025, 0]
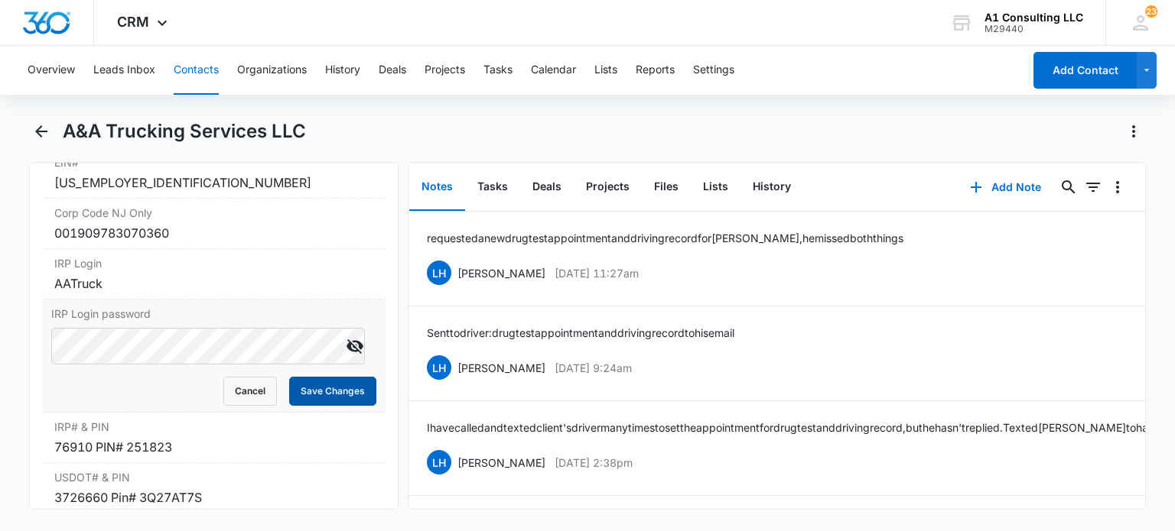
click at [320, 406] on button "Save Changes" at bounding box center [332, 391] width 87 height 29
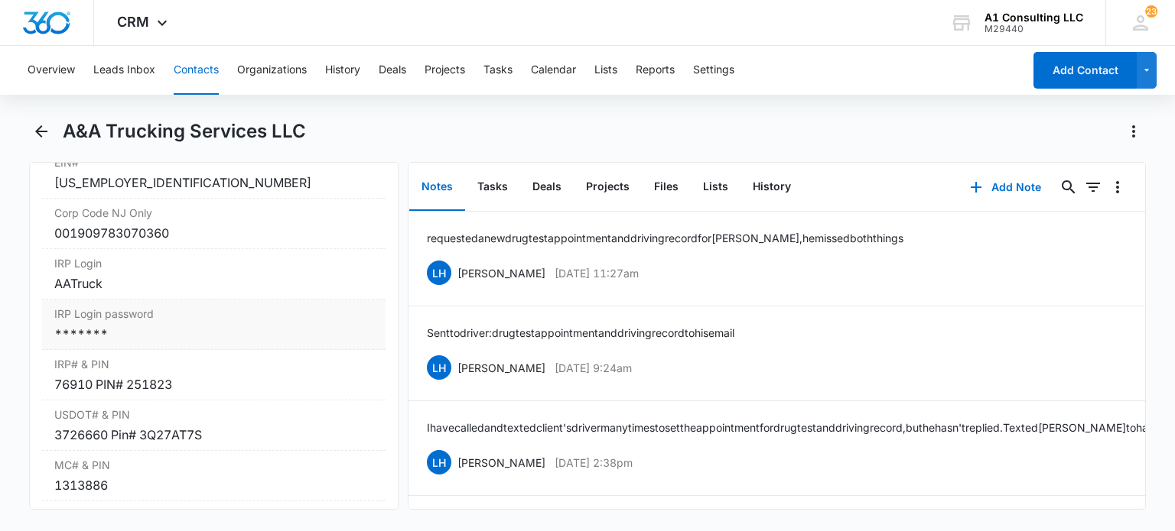
click at [205, 343] on div "*******" at bounding box center [213, 334] width 318 height 18
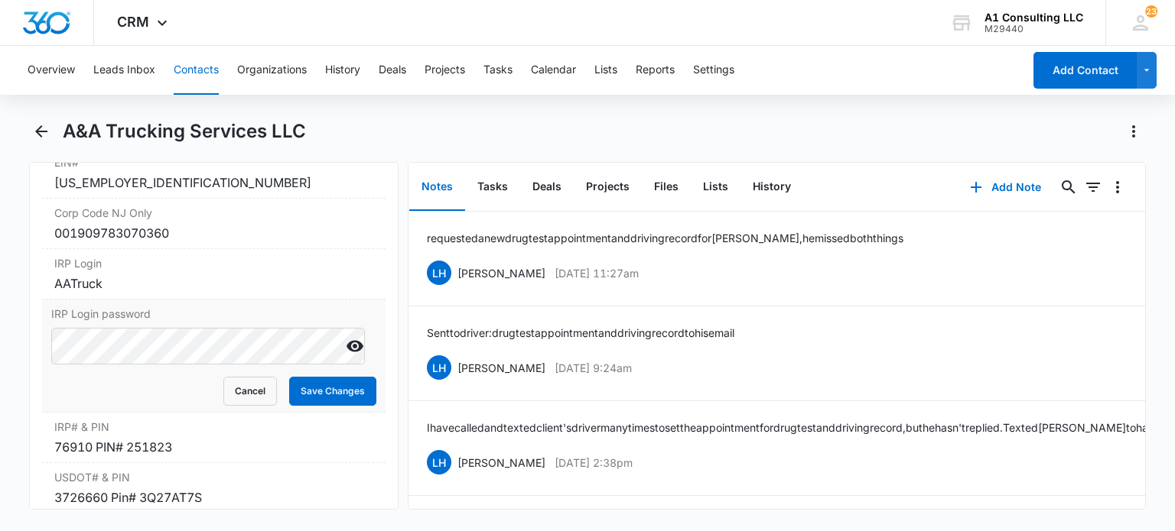
drag, startPoint x: 345, startPoint y: 391, endPoint x: 343, endPoint y: 375, distance: 15.5
click at [345, 365] on div at bounding box center [355, 346] width 24 height 37
click at [346, 353] on icon "Show" at bounding box center [354, 346] width 17 height 11
click at [252, 406] on button "Cancel" at bounding box center [250, 391] width 54 height 29
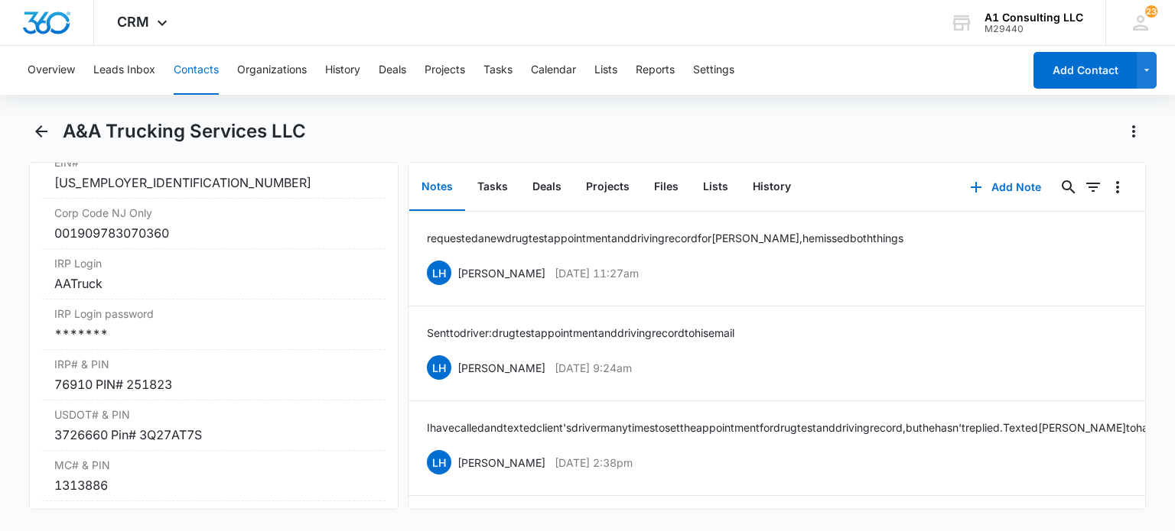
click at [187, 92] on button "Contacts" at bounding box center [196, 70] width 45 height 49
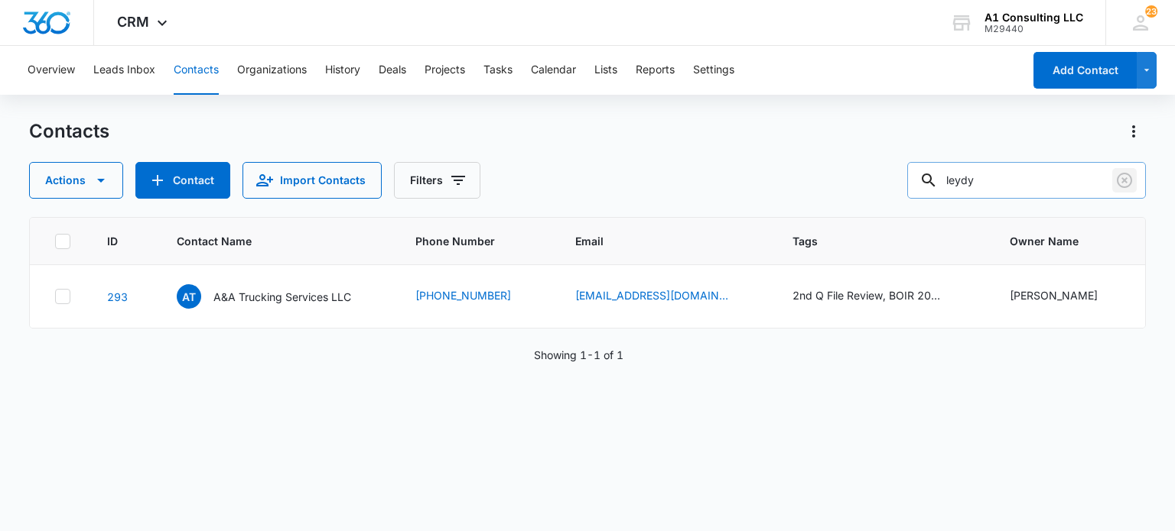
click at [1129, 184] on icon "Clear" at bounding box center [1123, 180] width 15 height 15
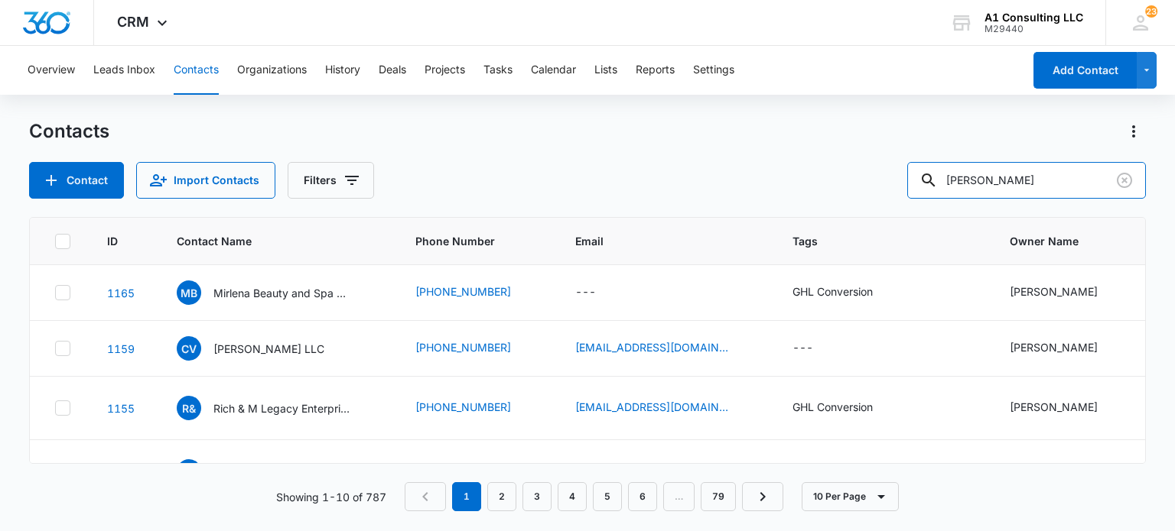
type input "[PERSON_NAME]"
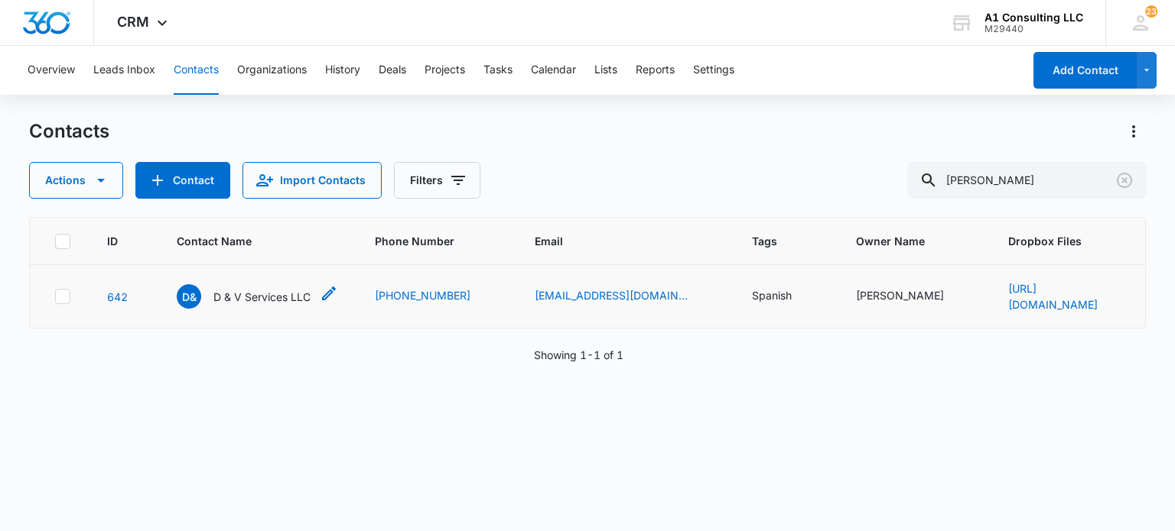
click at [291, 298] on p "D & V Services LLC" at bounding box center [261, 297] width 97 height 16
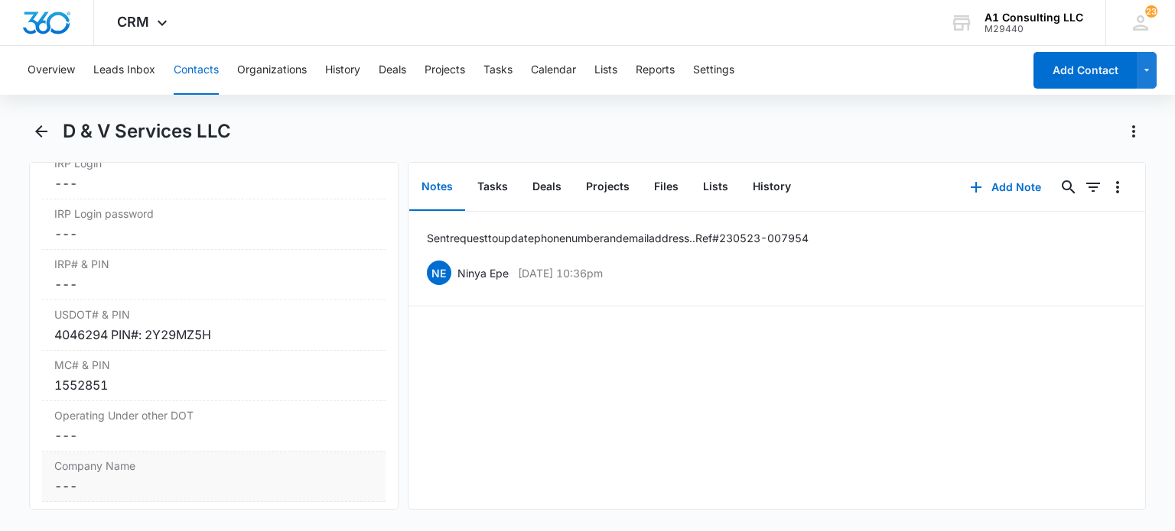
scroll to position [2078, 0]
click at [502, 191] on button "Tasks" at bounding box center [492, 187] width 55 height 47
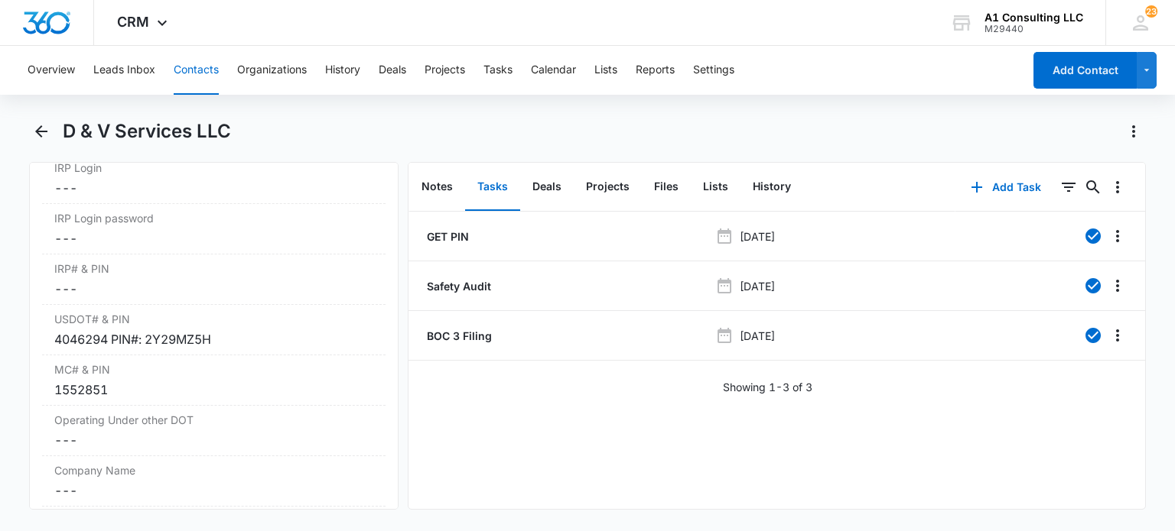
click at [208, 66] on button "Contacts" at bounding box center [196, 70] width 45 height 49
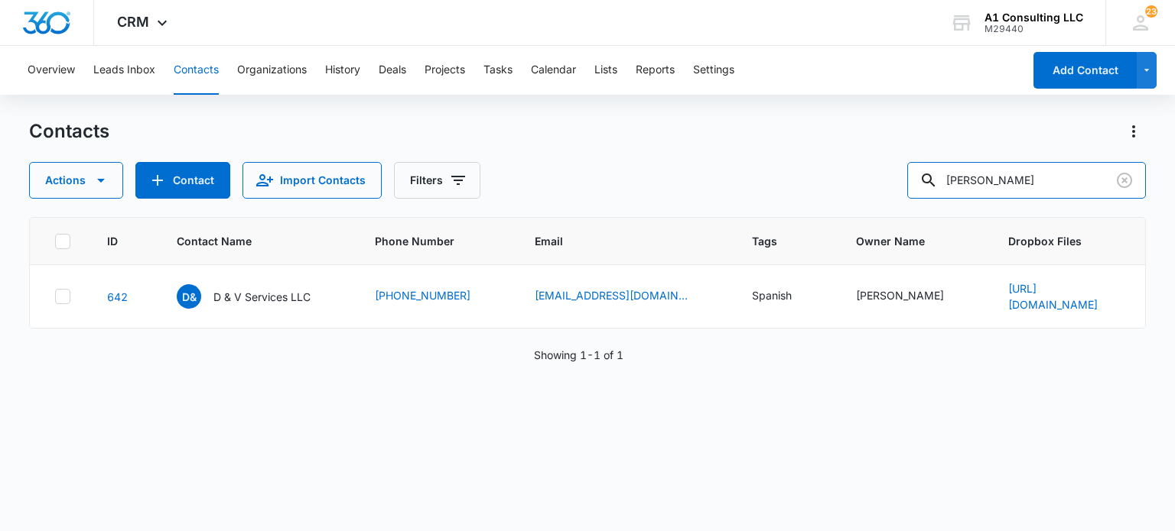
drag, startPoint x: 995, startPoint y: 179, endPoint x: 817, endPoint y: 187, distance: 178.4
click at [817, 187] on div "Actions Contact Import Contacts Filters [PERSON_NAME]" at bounding box center [587, 180] width 1116 height 37
type input "disa"
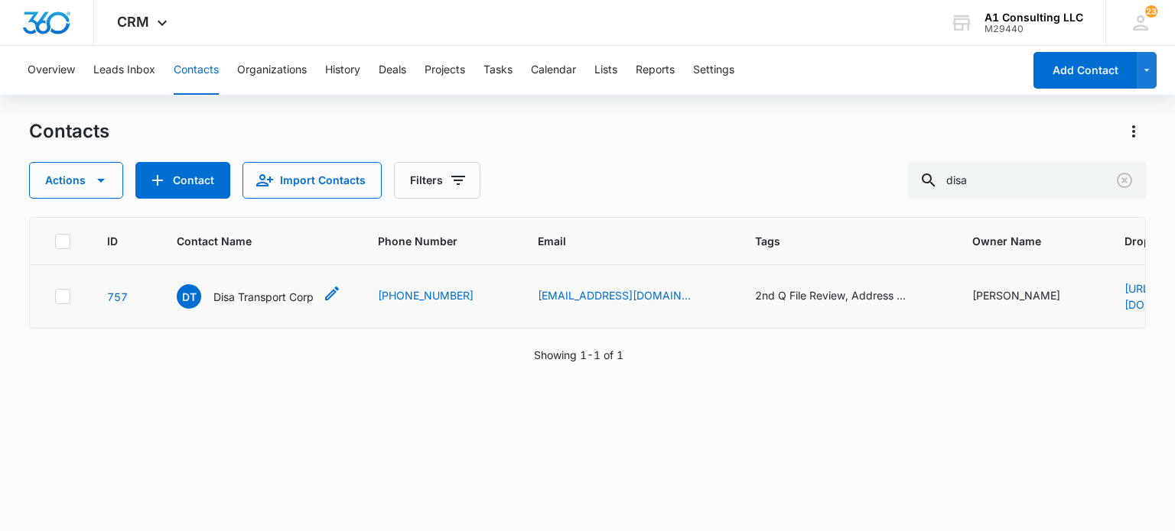
click at [275, 284] on div "DT Disa Transport Corp" at bounding box center [245, 296] width 137 height 24
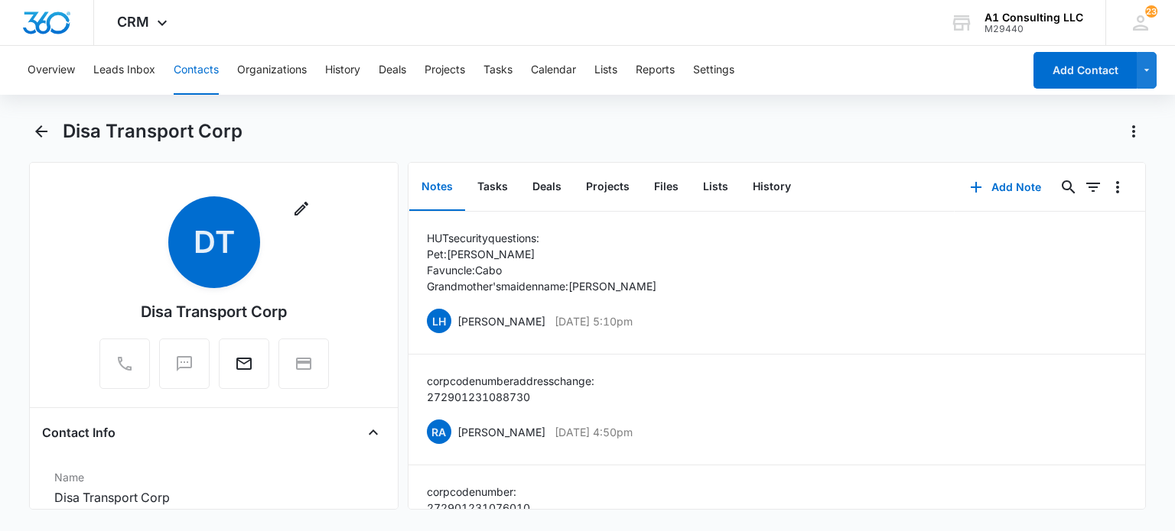
click at [193, 73] on button "Contacts" at bounding box center [196, 70] width 45 height 49
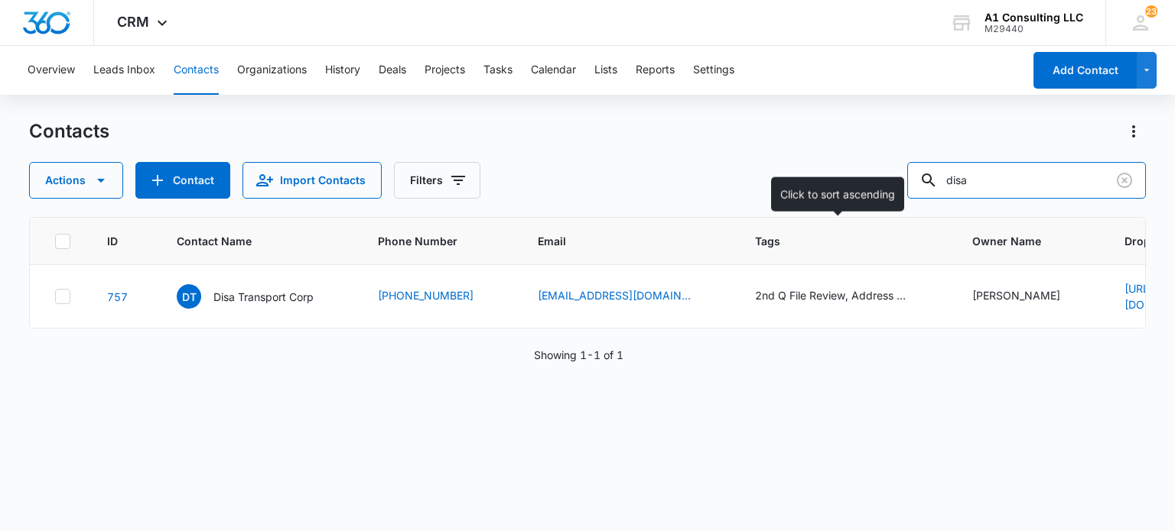
drag, startPoint x: 998, startPoint y: 189, endPoint x: 780, endPoint y: 236, distance: 222.9
click at [780, 236] on div "Contacts Actions Contact Import Contacts Filters disa ID Contact Name Phone Num…" at bounding box center [587, 324] width 1116 height 411
type input "[PERSON_NAME]"
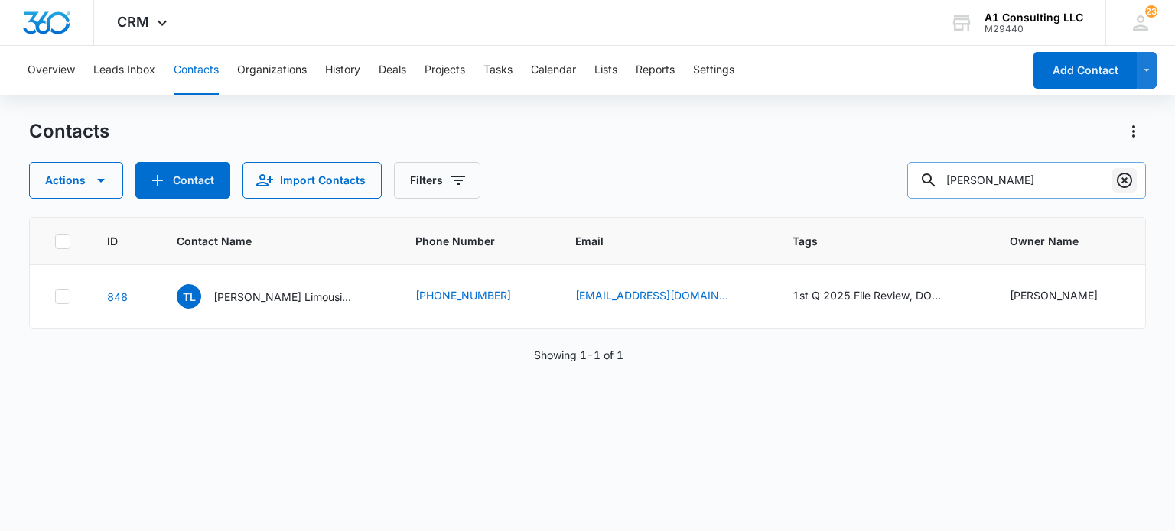
click at [1122, 182] on icon "Clear" at bounding box center [1123, 180] width 15 height 15
drag, startPoint x: 1043, startPoint y: 177, endPoint x: 716, endPoint y: 207, distance: 328.7
click at [716, 207] on div "Contacts Actions Contact Import Contacts Filters columna ID Contact Name Phone …" at bounding box center [587, 324] width 1116 height 411
type input "outlaw"
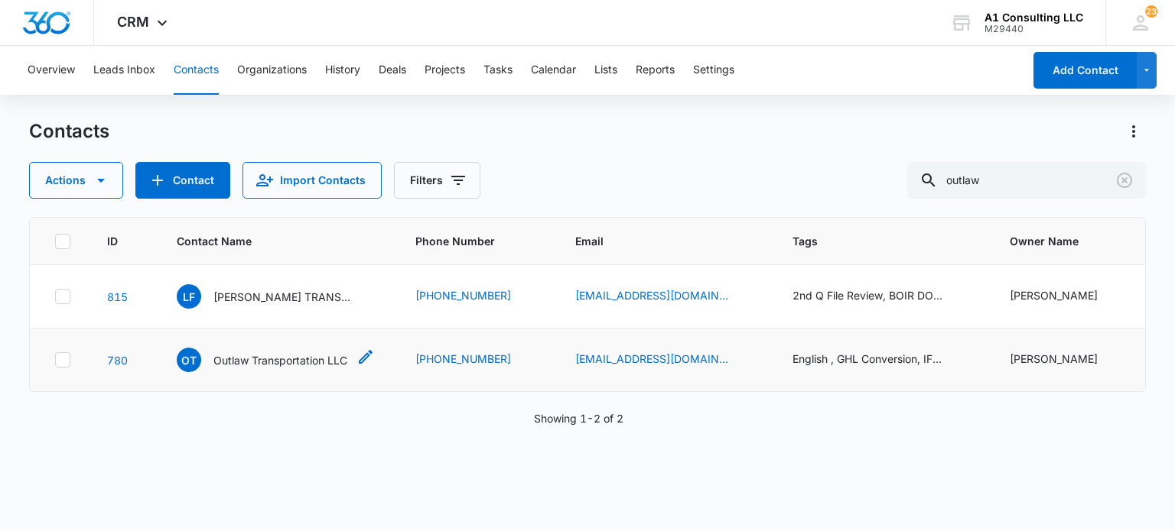
click at [277, 359] on p "Outlaw Transportation LLC" at bounding box center [280, 361] width 134 height 16
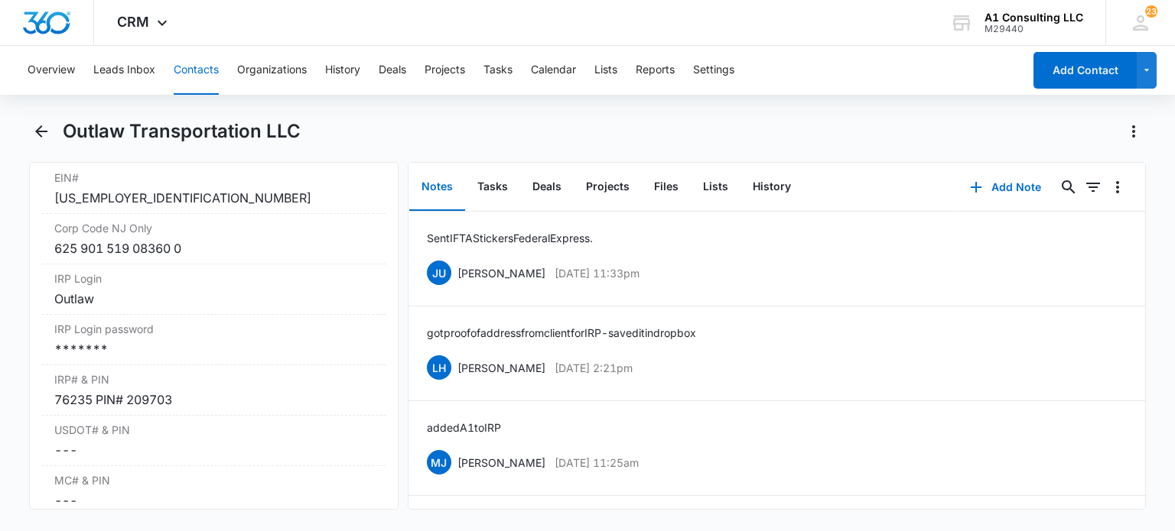
scroll to position [1990, 0]
click at [225, 353] on div "IRP Login password Cancel Save Changes *******" at bounding box center [213, 341] width 343 height 50
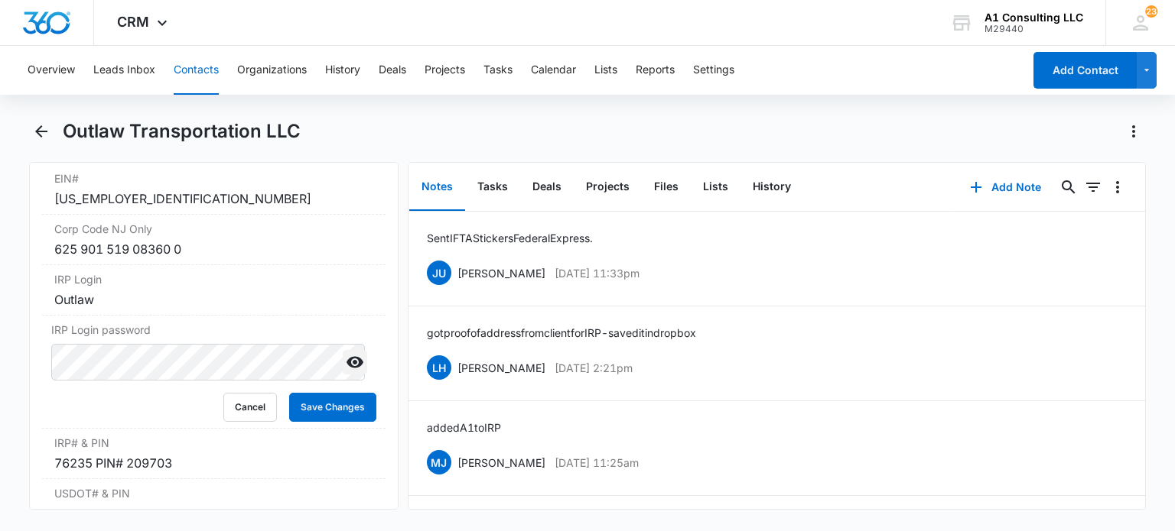
click at [348, 369] on icon "Show" at bounding box center [354, 362] width 17 height 11
click at [236, 421] on button "Cancel" at bounding box center [250, 407] width 54 height 29
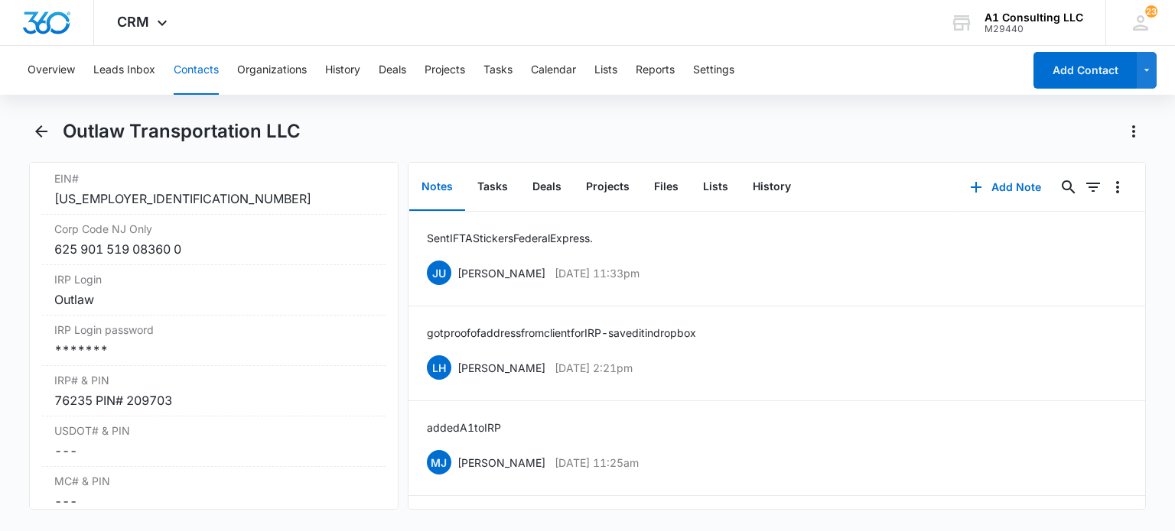
click at [202, 76] on button "Contacts" at bounding box center [196, 70] width 45 height 49
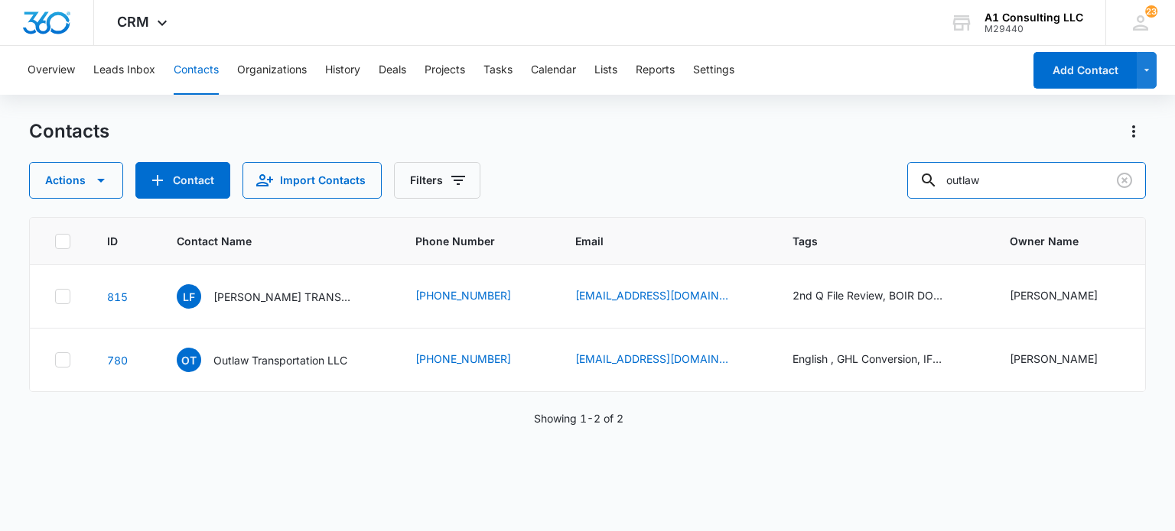
drag, startPoint x: 1037, startPoint y: 183, endPoint x: 794, endPoint y: 186, distance: 242.4
click at [794, 186] on div "Actions Contact Import Contacts Filters outlaw" at bounding box center [587, 180] width 1116 height 37
type input "hermanos"
